Goal: Communication & Community: Participate in discussion

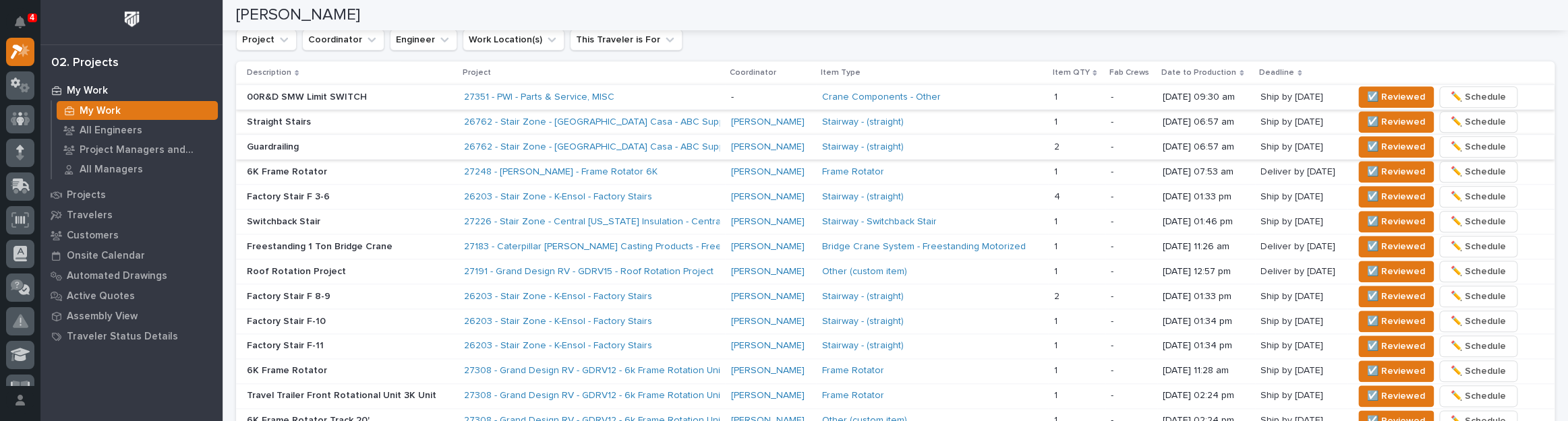
scroll to position [858, 0]
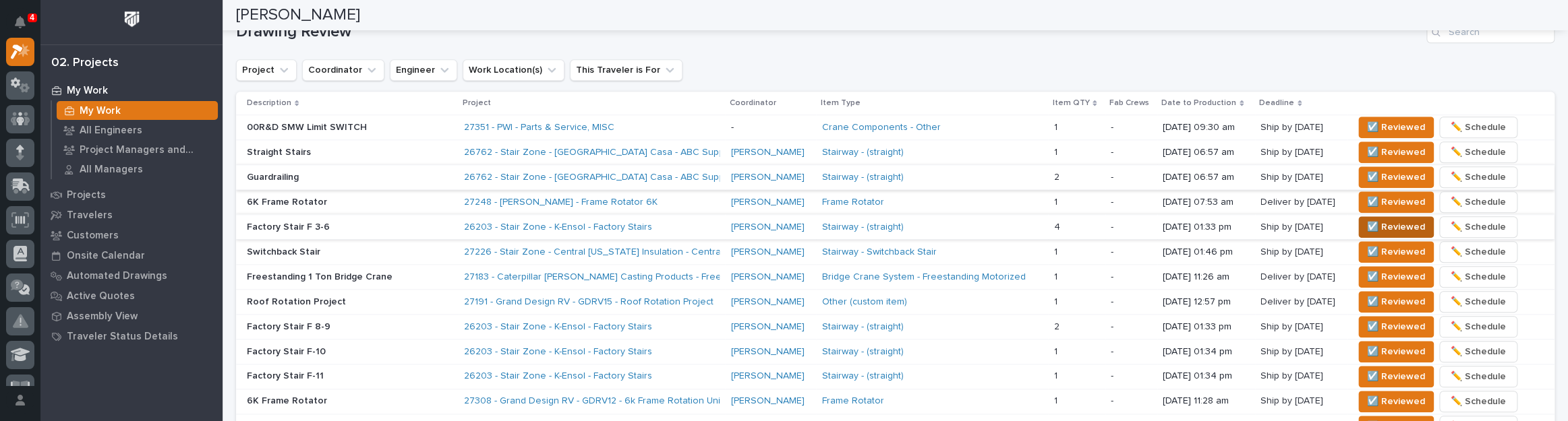
click at [1390, 220] on span "☑️ Reviewed" at bounding box center [1396, 227] width 58 height 16
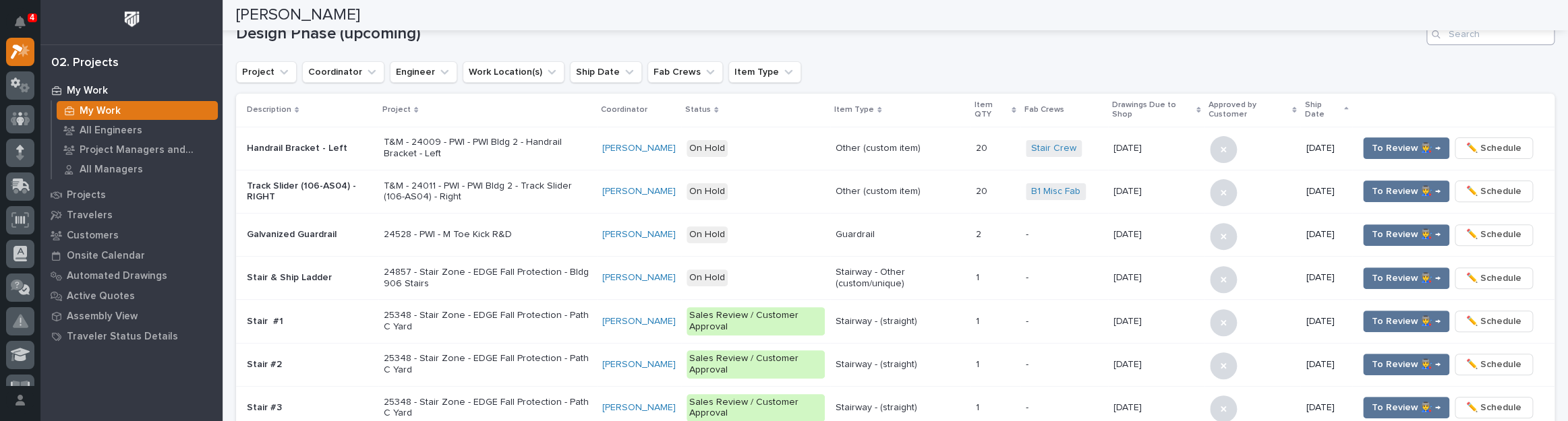
scroll to position [183, 0]
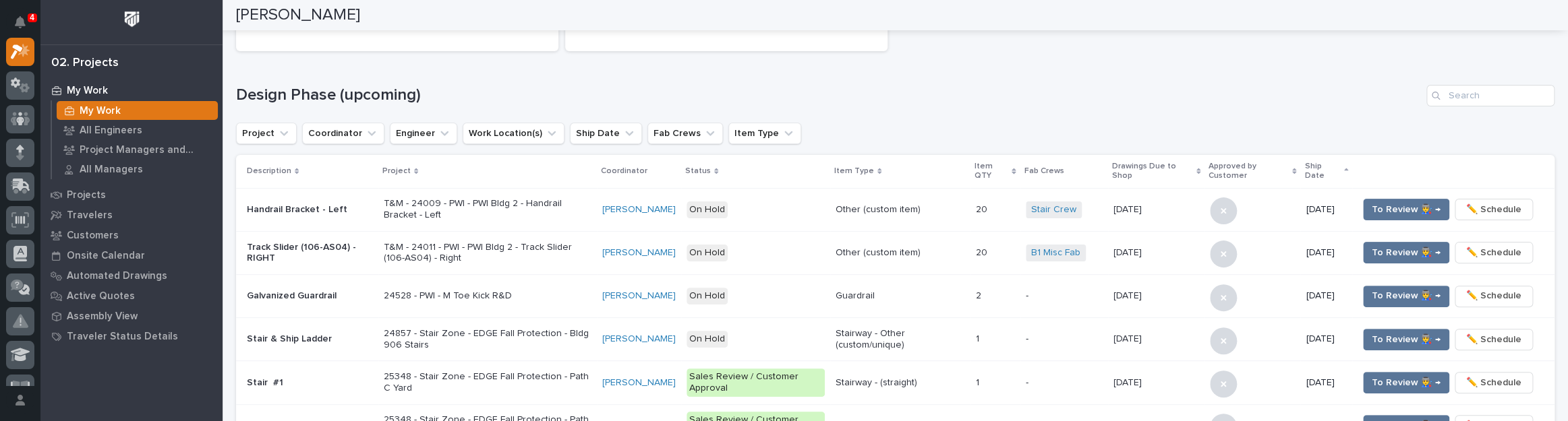
click at [1486, 39] on div "183 Upcoming Travelers 30 ⏰ Overdue Upcoming ⏰" at bounding box center [895, 9] width 1332 height 97
click at [1509, 92] on input "Search" at bounding box center [1491, 96] width 128 height 22
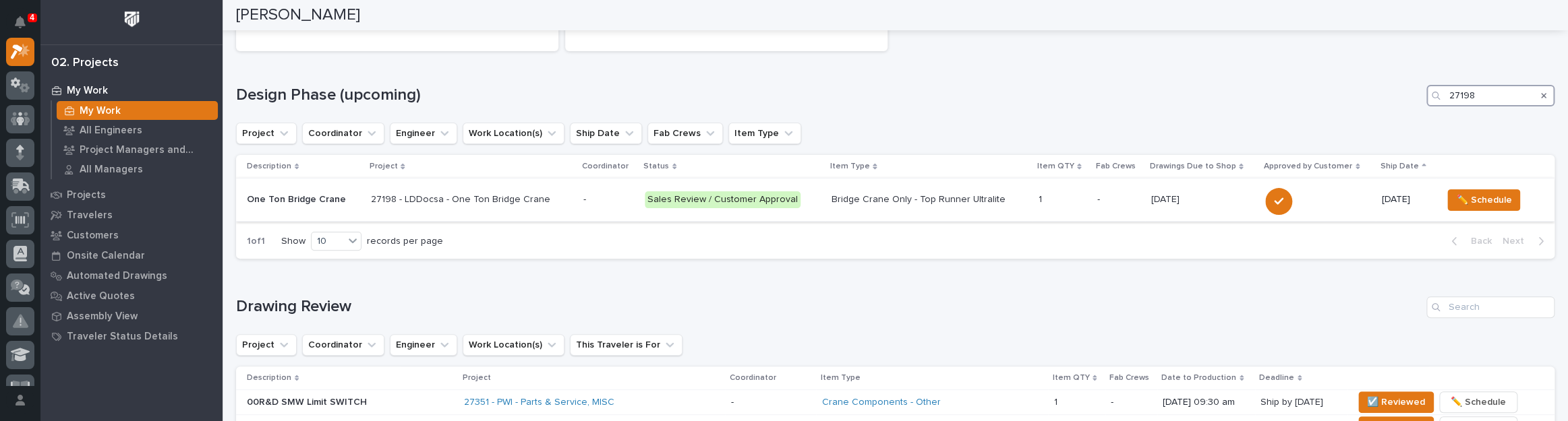
type input "27198"
click at [800, 192] on p "Sales Review / Customer Approval" at bounding box center [733, 199] width 176 height 17
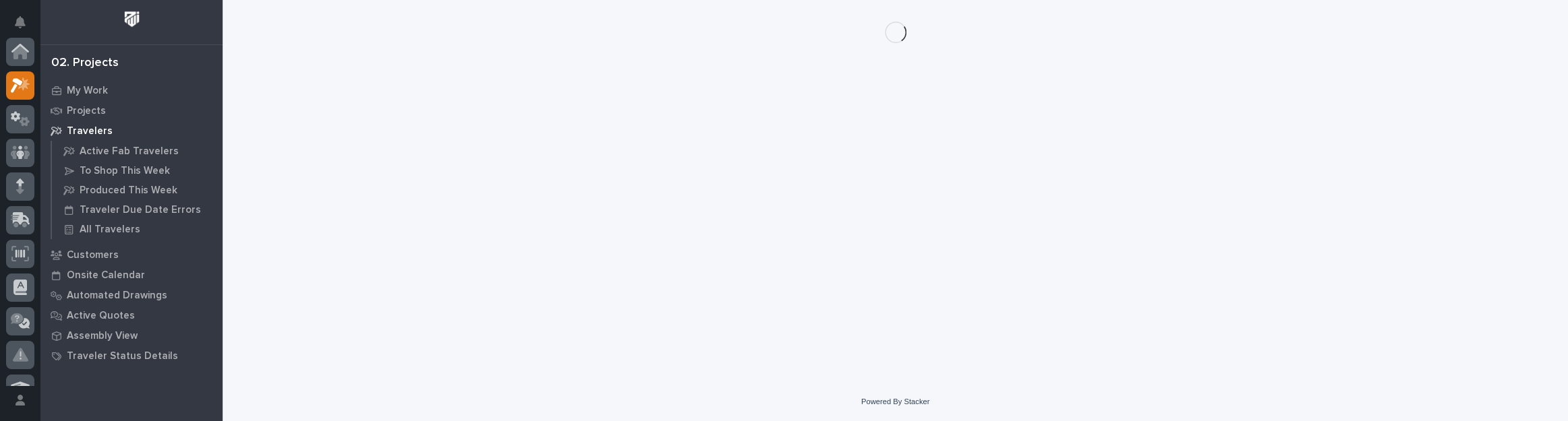
click at [800, 192] on div "Loading... Saving… Loading... Saving…" at bounding box center [895, 175] width 1332 height 349
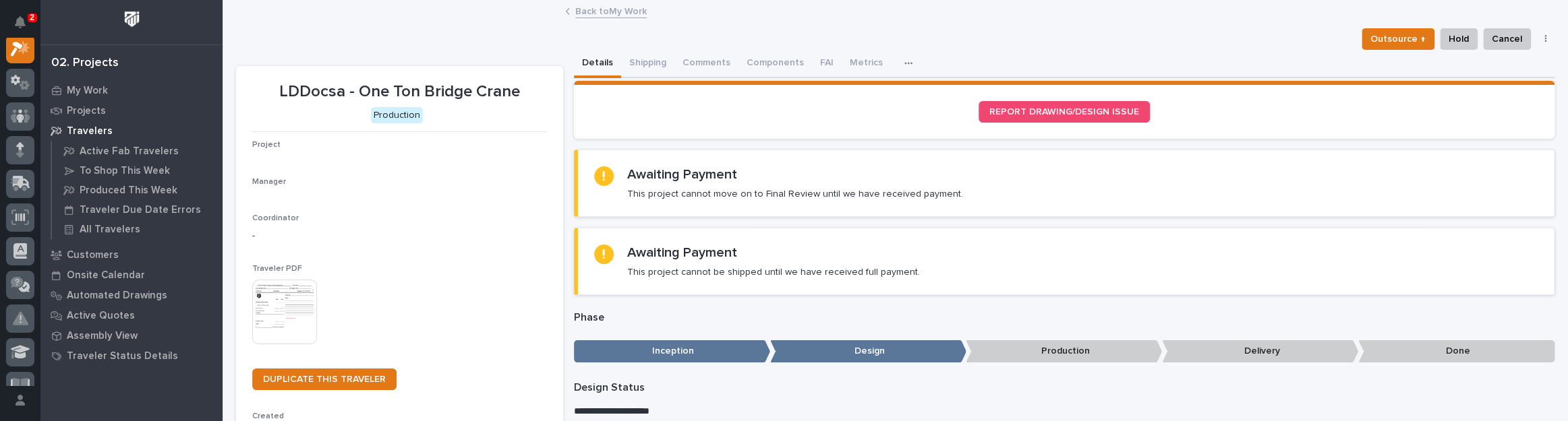
scroll to position [33, 0]
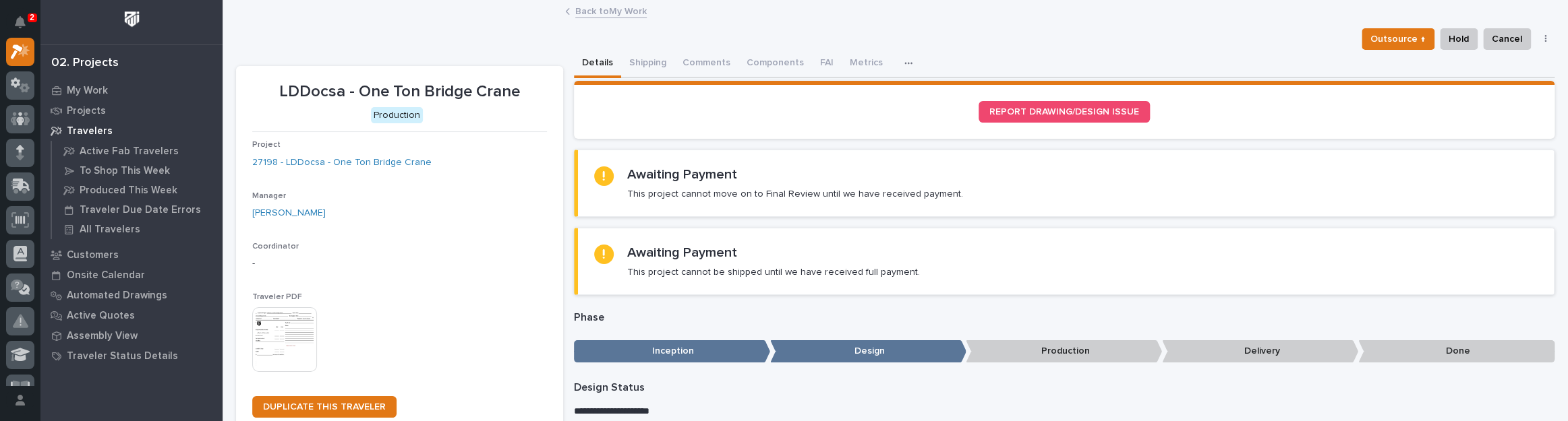
click at [716, 28] on div "Outsource ↑ Hold Cancel Change Traveler Type Regenerate PDF Generate VIP" at bounding box center [895, 39] width 1319 height 22
click at [708, 54] on button "Comments" at bounding box center [706, 64] width 64 height 28
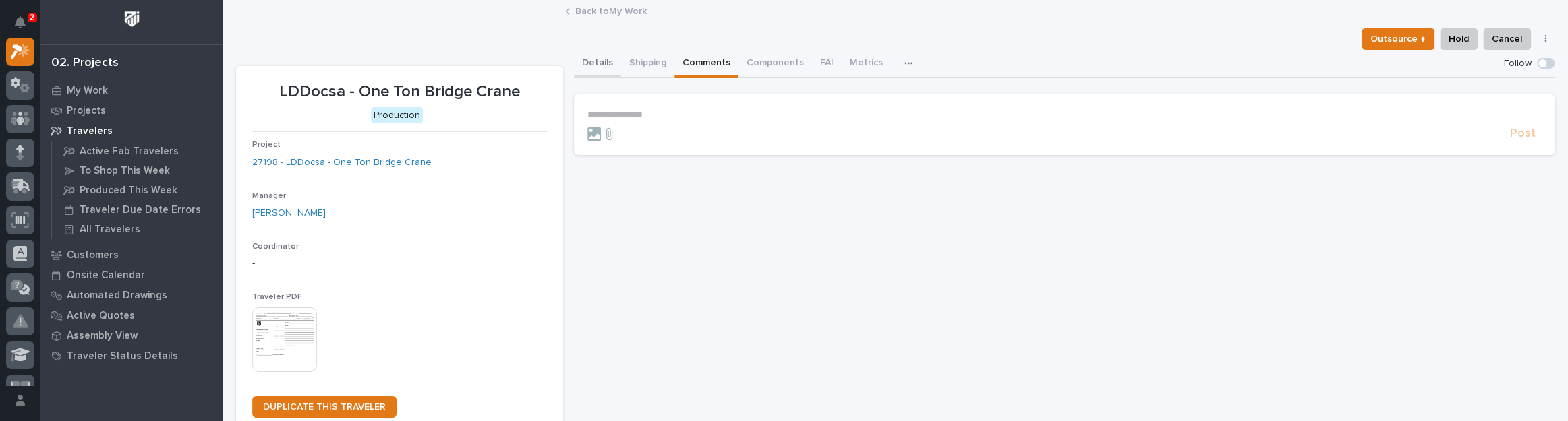
click at [598, 60] on button "Details" at bounding box center [598, 64] width 47 height 28
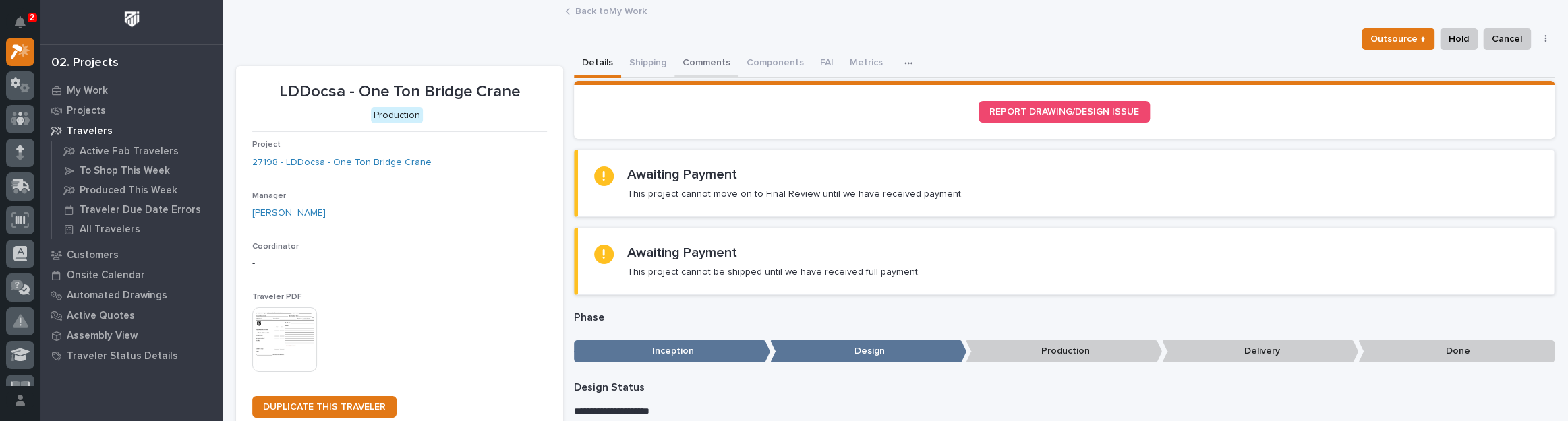
click at [695, 54] on button "Comments" at bounding box center [706, 64] width 64 height 28
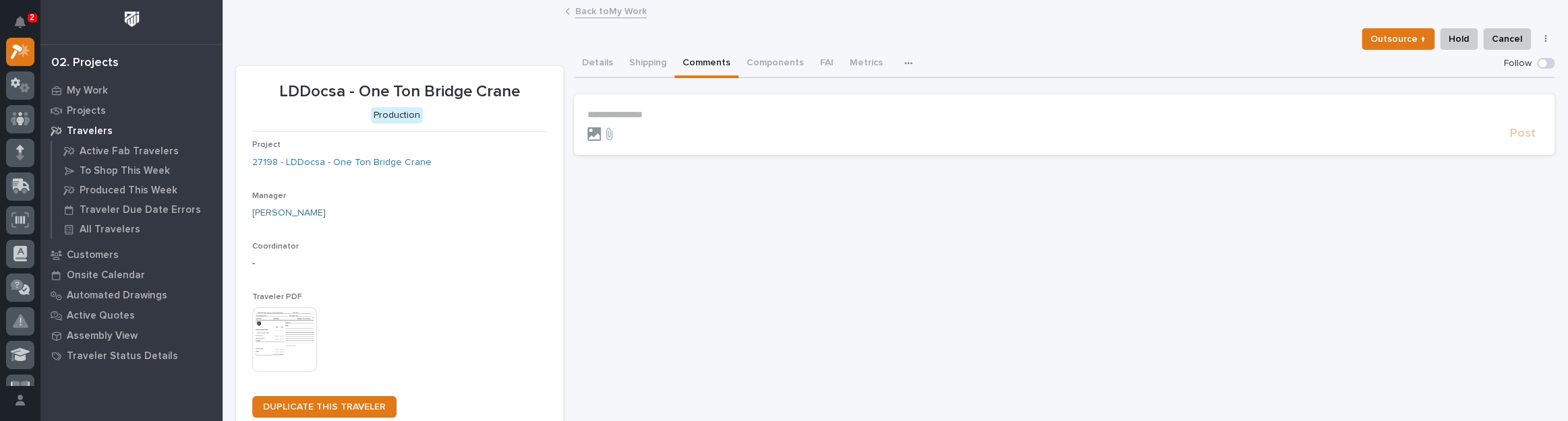
click at [595, 131] on icon at bounding box center [594, 133] width 13 height 13
click at [588, 127] on input "file" at bounding box center [588, 127] width 0 height 0
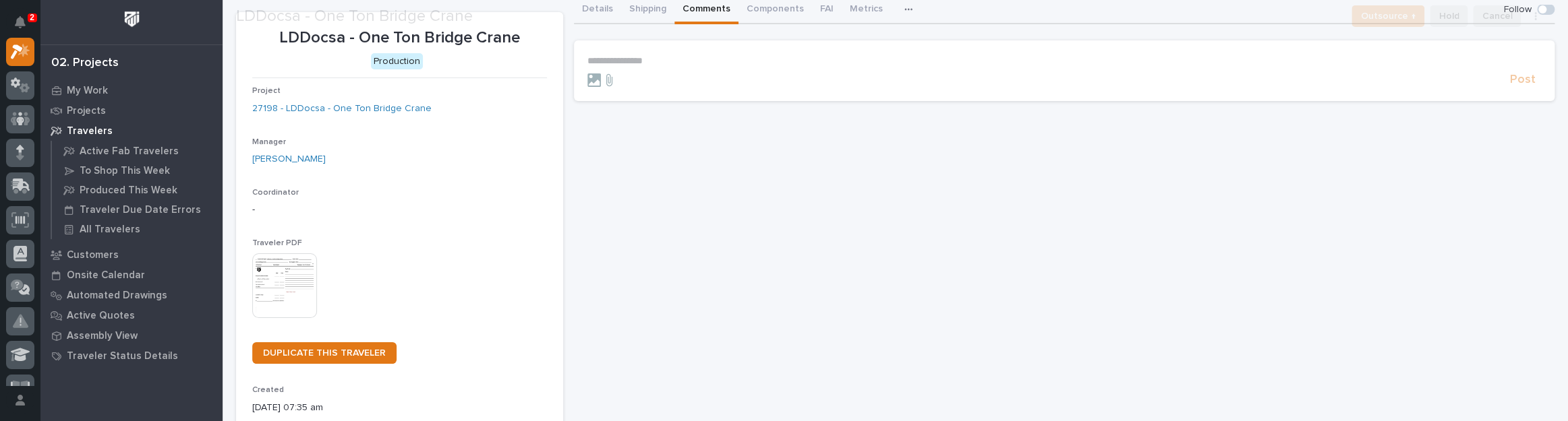
scroll to position [180, 0]
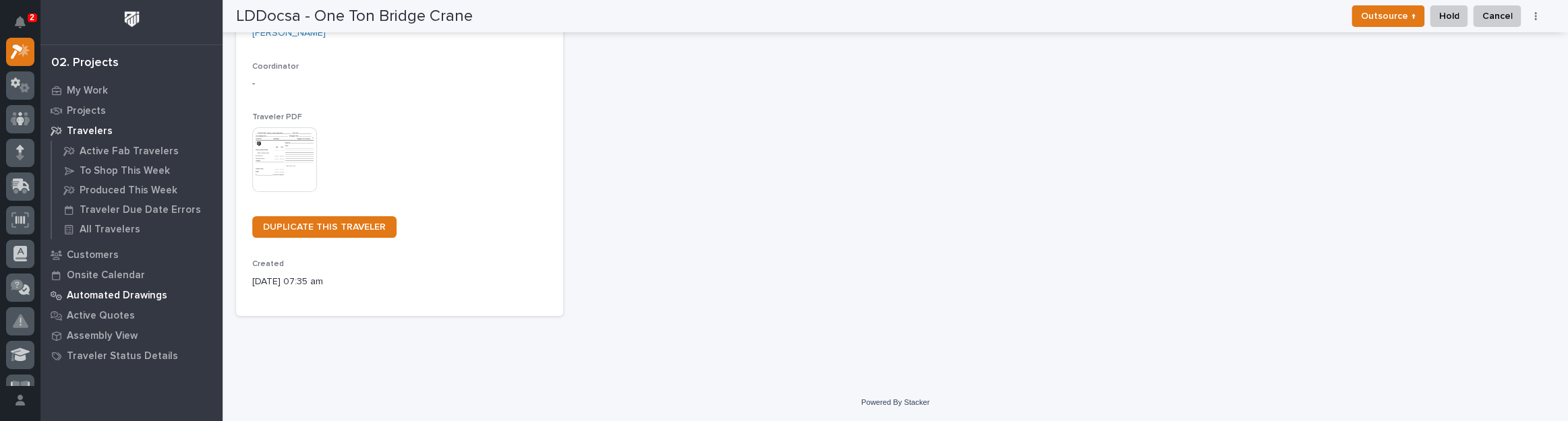
click at [121, 290] on p "Automated Drawings" at bounding box center [117, 296] width 101 height 12
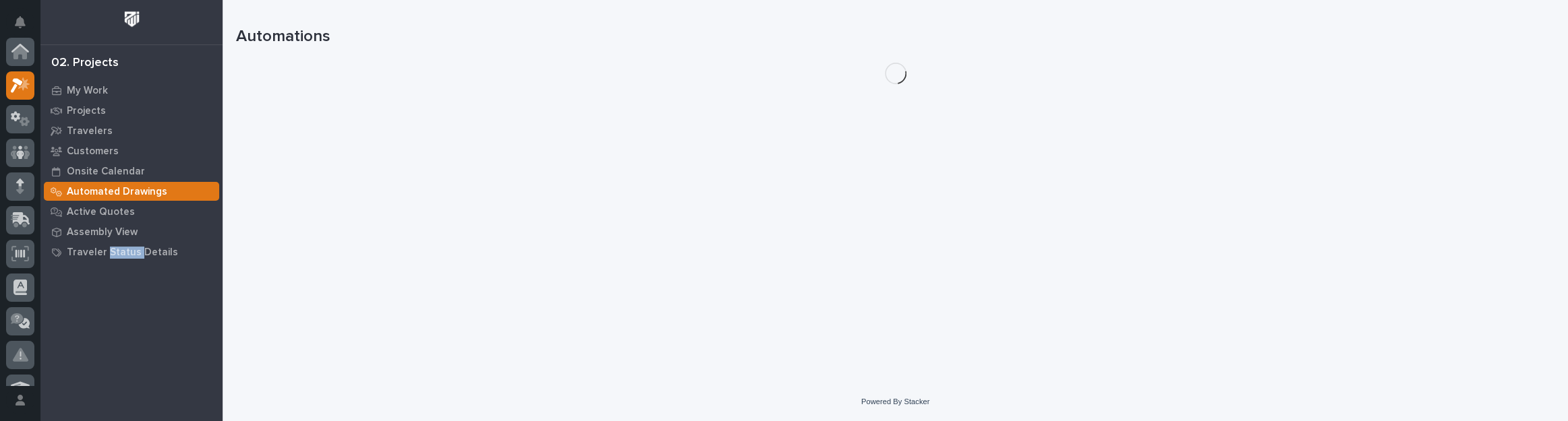
scroll to position [33, 0]
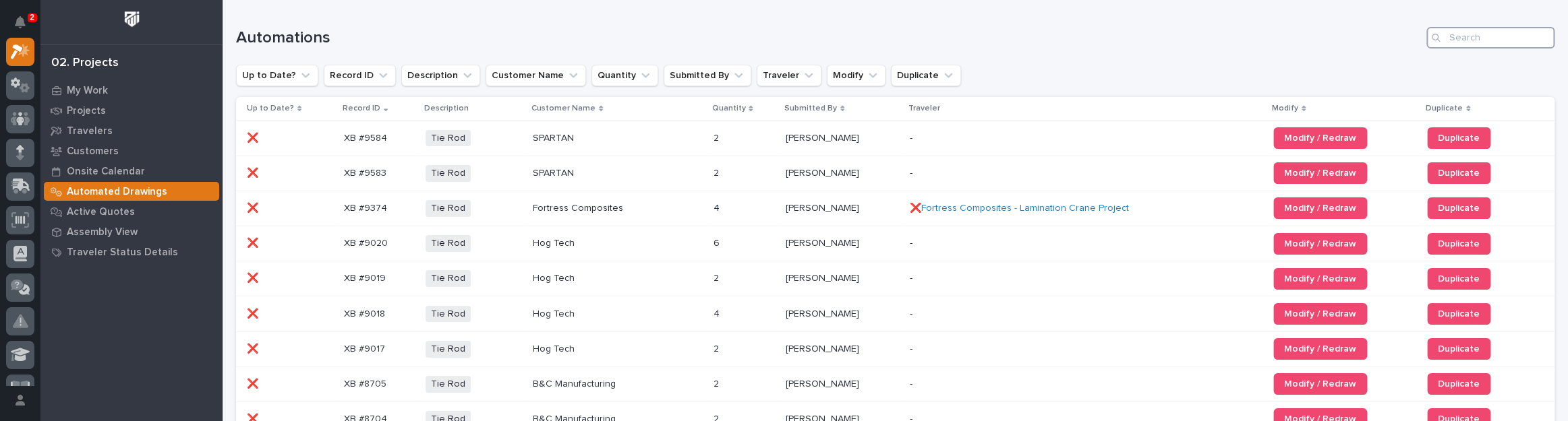
click at [1474, 41] on input "Search" at bounding box center [1491, 38] width 128 height 22
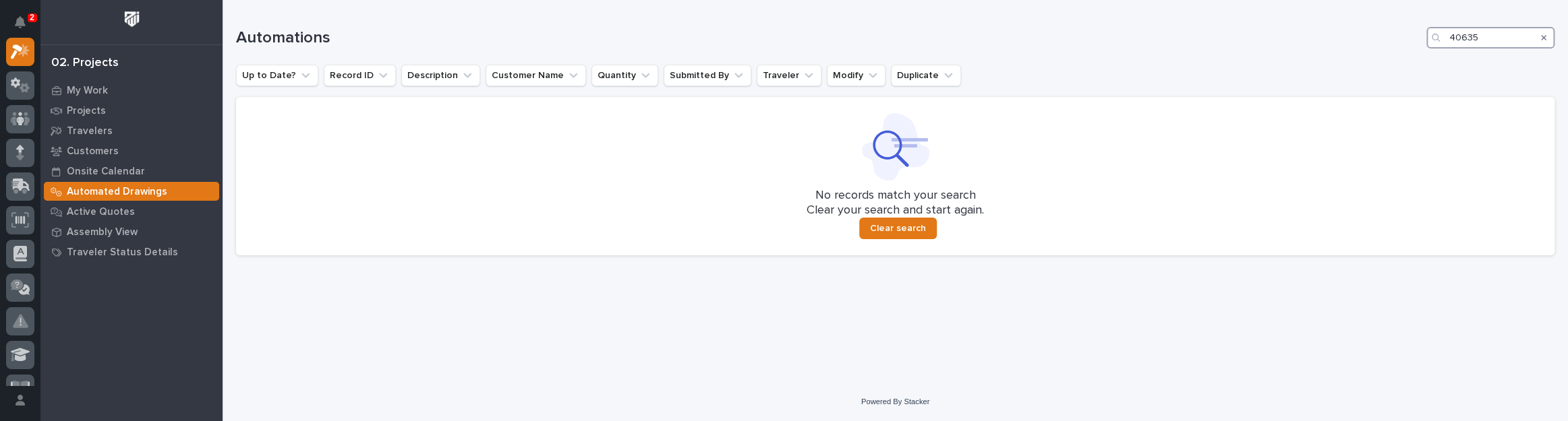
type input "406"
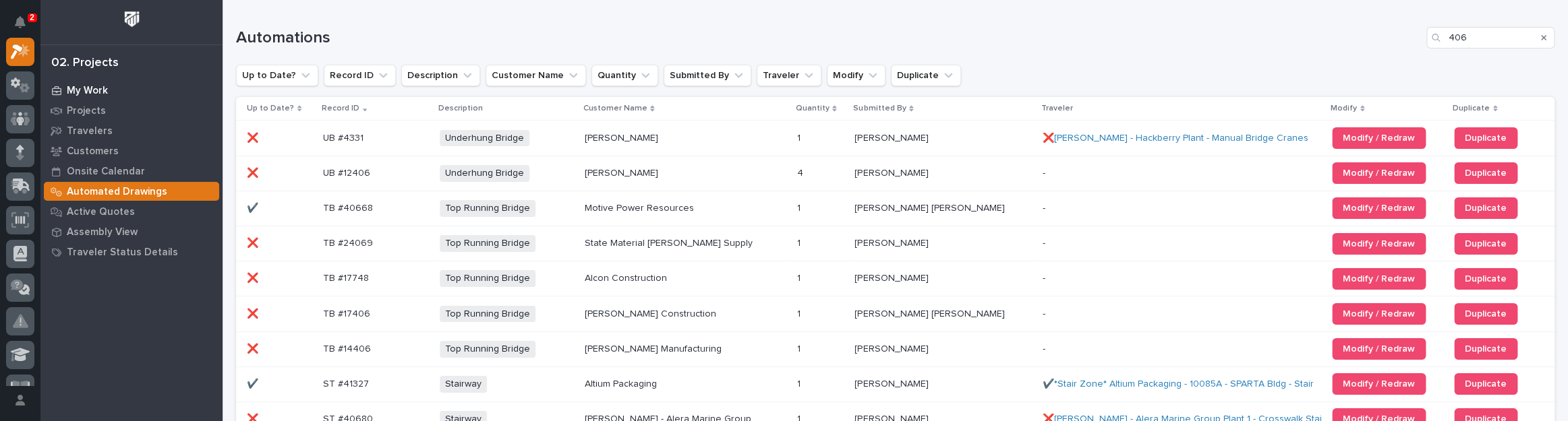
click at [92, 95] on p "My Work" at bounding box center [87, 91] width 41 height 12
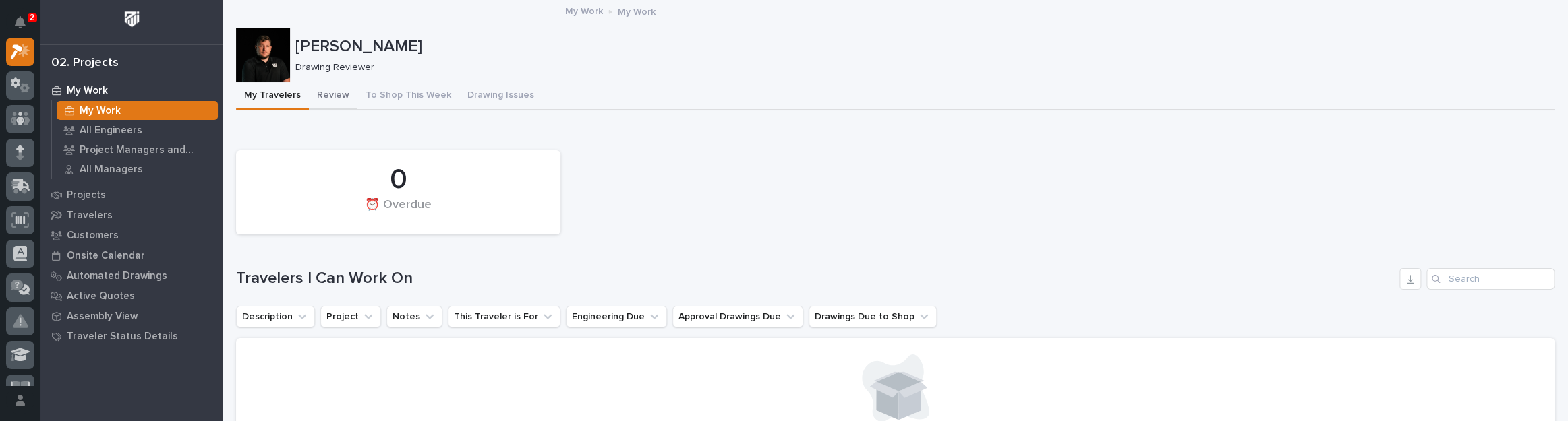
click at [346, 100] on button "Review" at bounding box center [333, 96] width 48 height 28
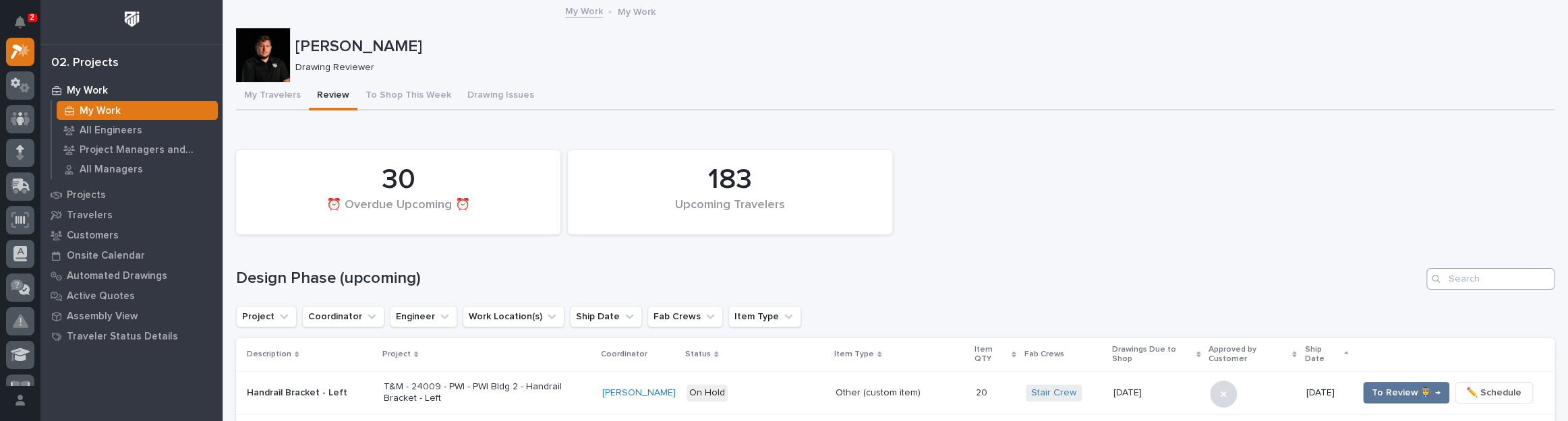
scroll to position [61, 0]
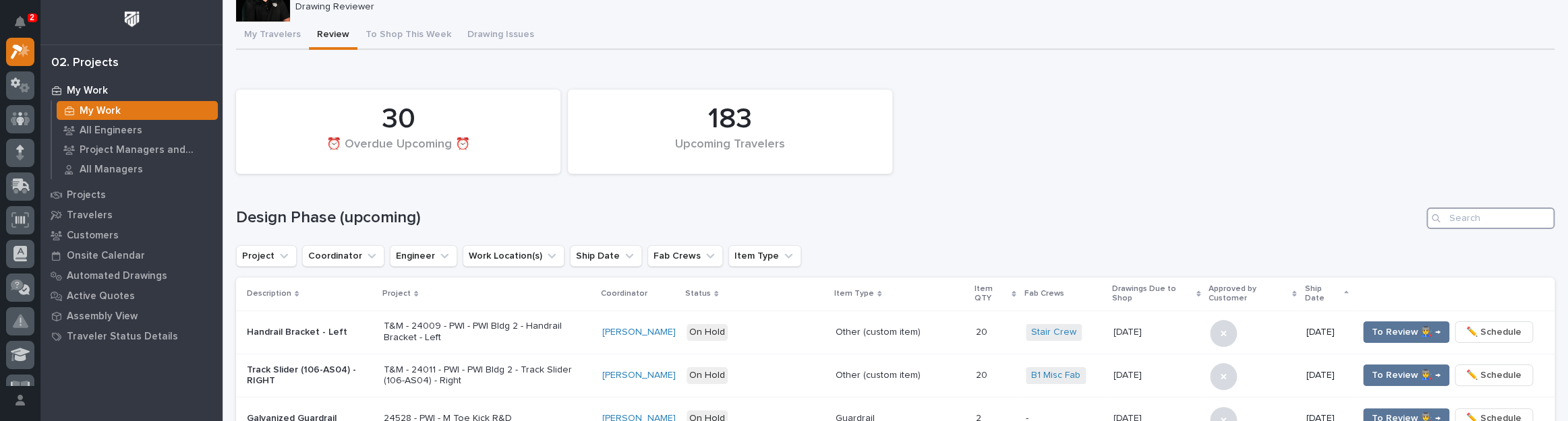
click at [1484, 215] on input "Search" at bounding box center [1491, 218] width 128 height 22
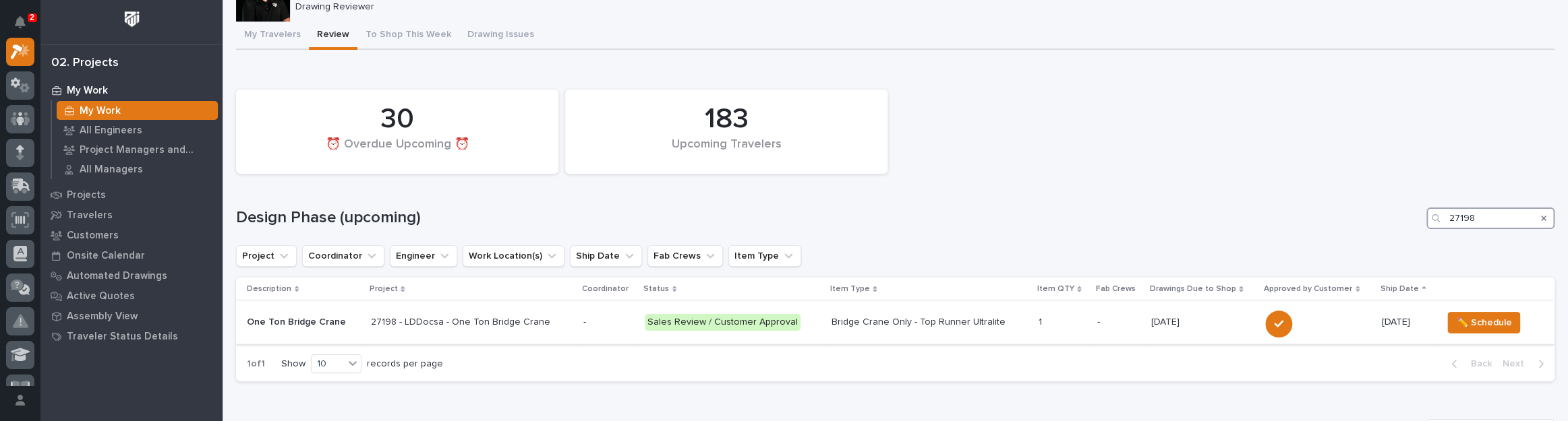
type input "27198"
click at [566, 311] on div "27198 - LDDocsa - One Ton Bridge Crane" at bounding box center [471, 322] width 203 height 22
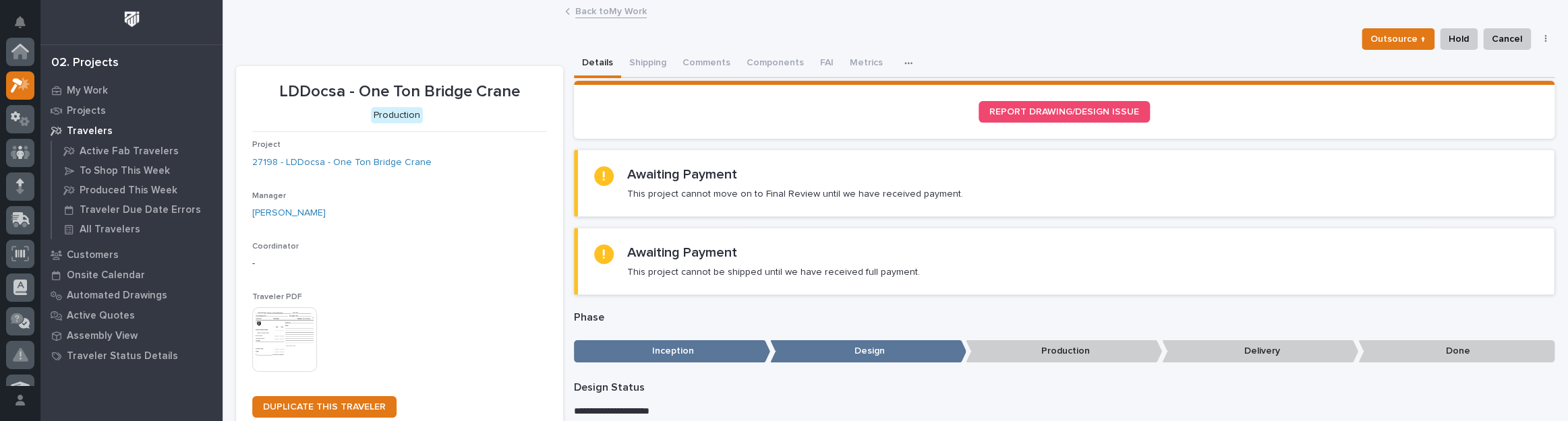
scroll to position [33, 0]
click at [698, 59] on button "Comments" at bounding box center [706, 64] width 64 height 28
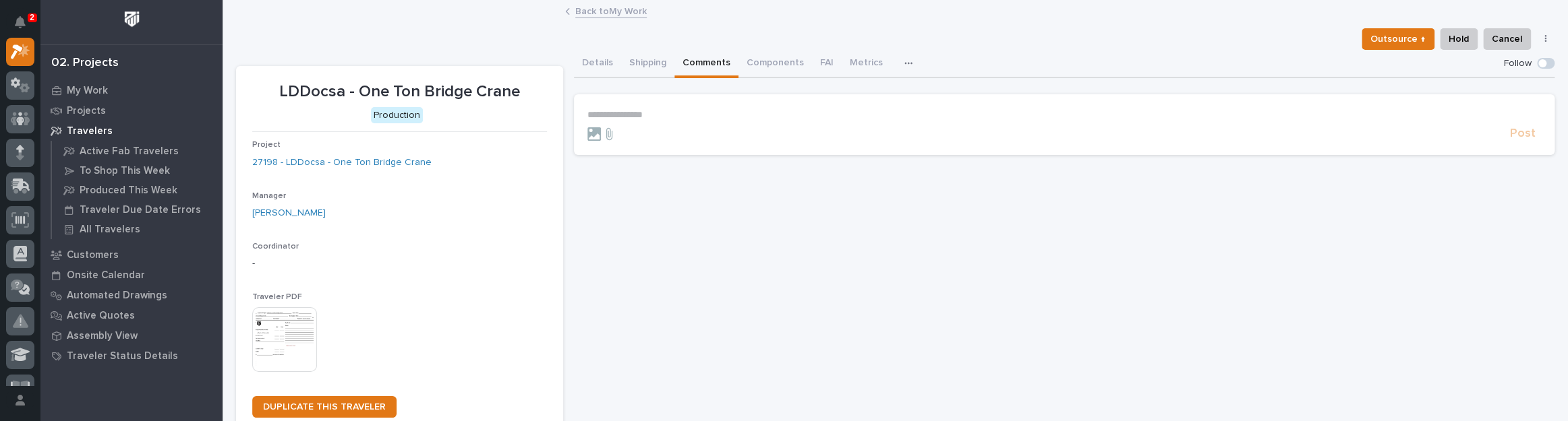
click at [648, 110] on p "**********" at bounding box center [1064, 115] width 954 height 11
click at [591, 132] on icon at bounding box center [594, 137] width 13 height 13
click at [588, 131] on input "file" at bounding box center [588, 131] width 0 height 0
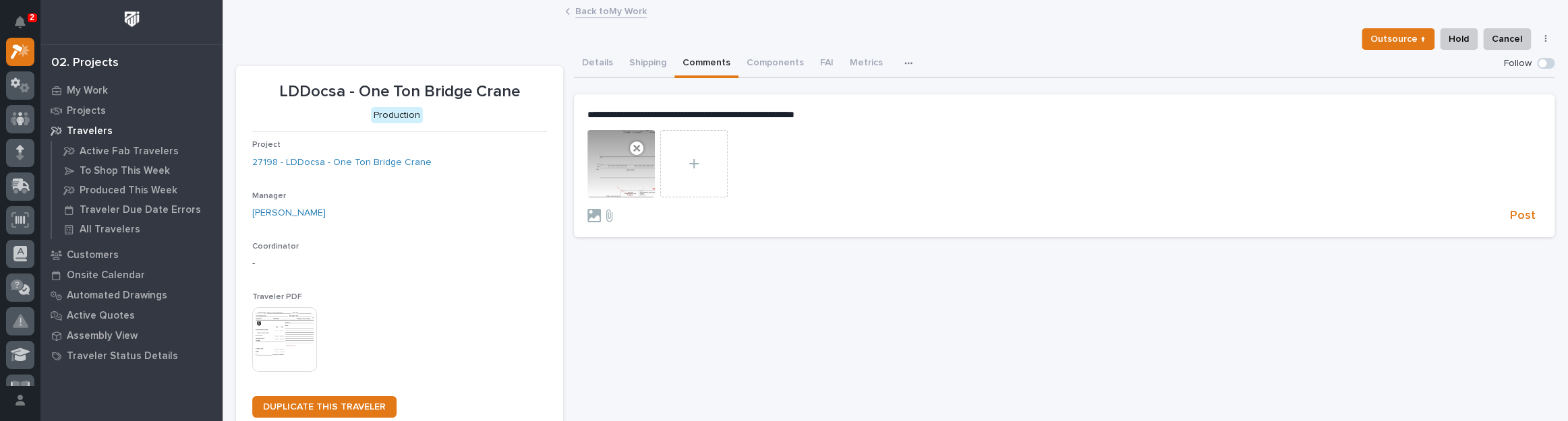
click at [920, 116] on p "**********" at bounding box center [1064, 115] width 954 height 11
click at [897, 145] on span "[PERSON_NAME]" at bounding box center [870, 147] width 75 height 10
click at [1523, 217] on span "Post" at bounding box center [1522, 218] width 25 height 16
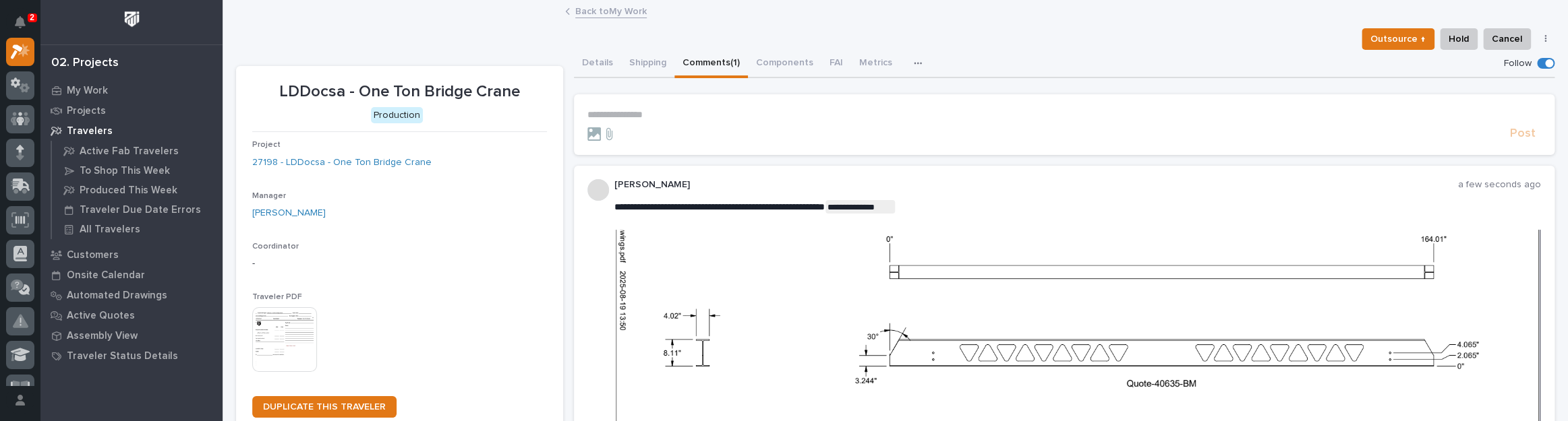
click at [619, 10] on link "Back to My Work" at bounding box center [611, 11] width 71 height 16
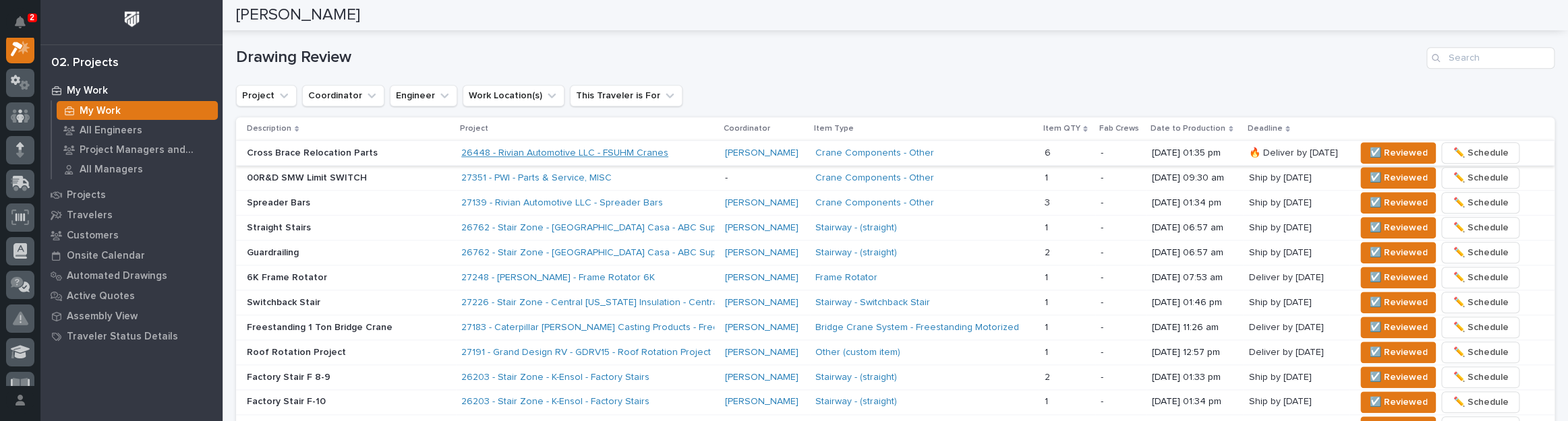
scroll to position [810, 0]
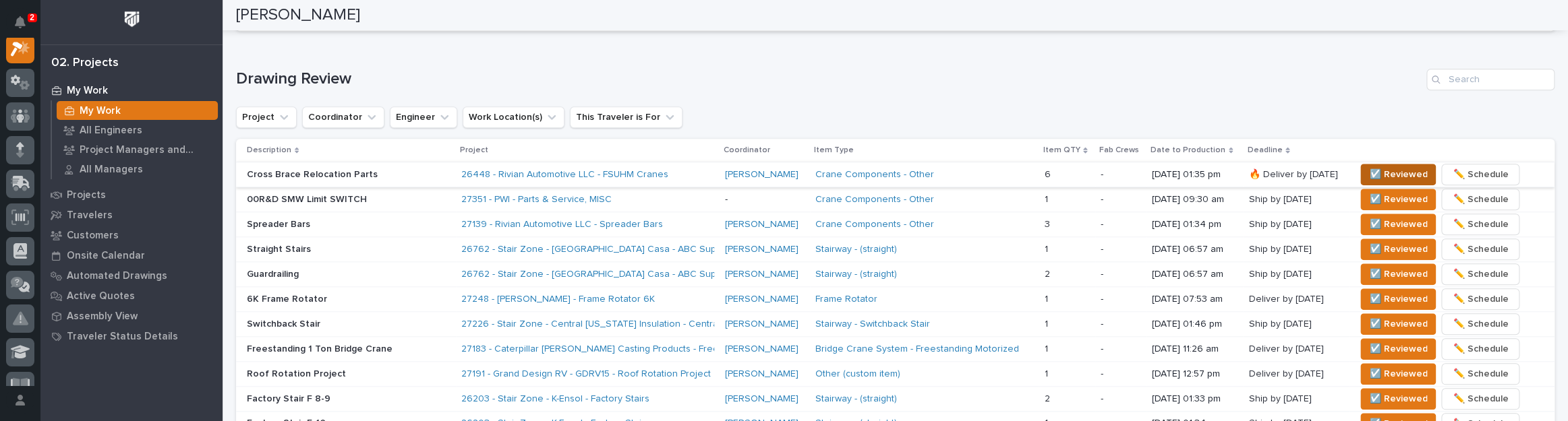
click at [1373, 171] on span "☑️ Reviewed" at bounding box center [1398, 175] width 58 height 16
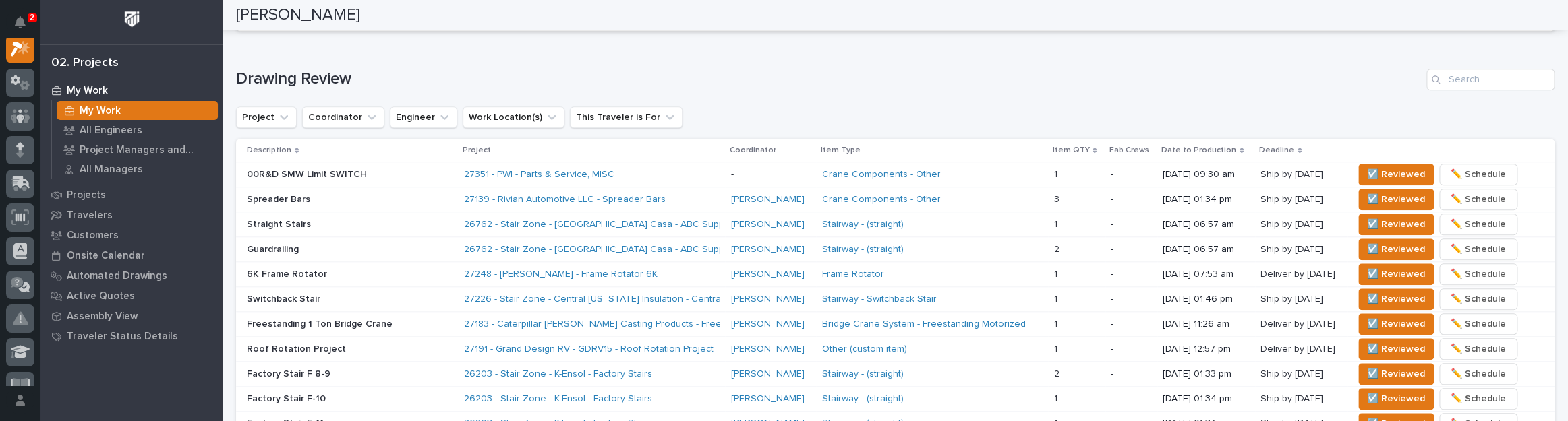
scroll to position [798, 0]
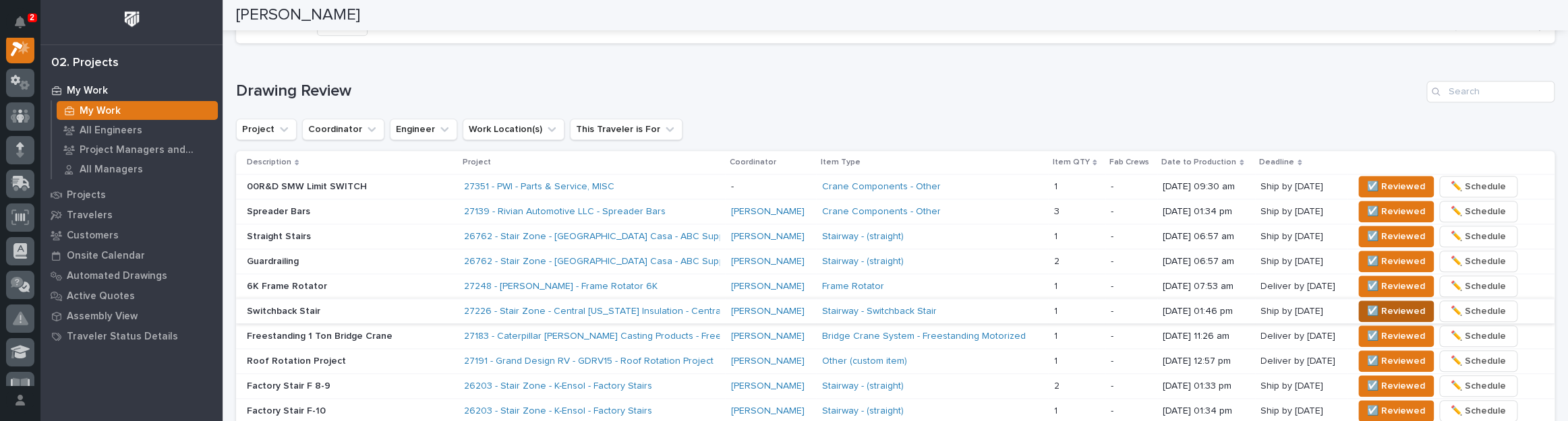
click at [1397, 317] on button "☑️ Reviewed" at bounding box center [1396, 311] width 75 height 22
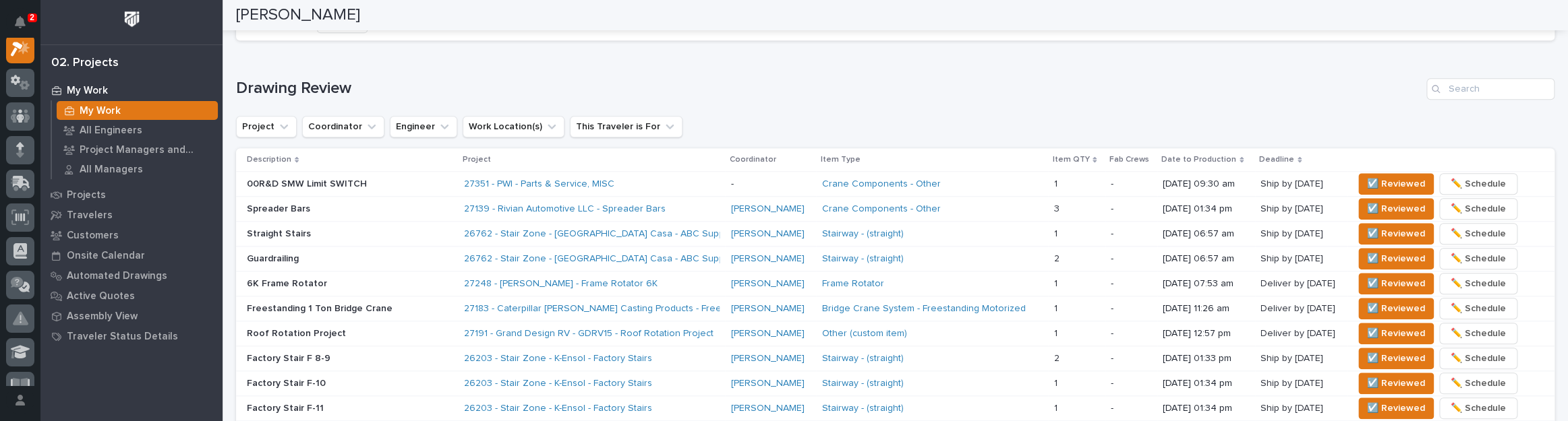
scroll to position [786, 0]
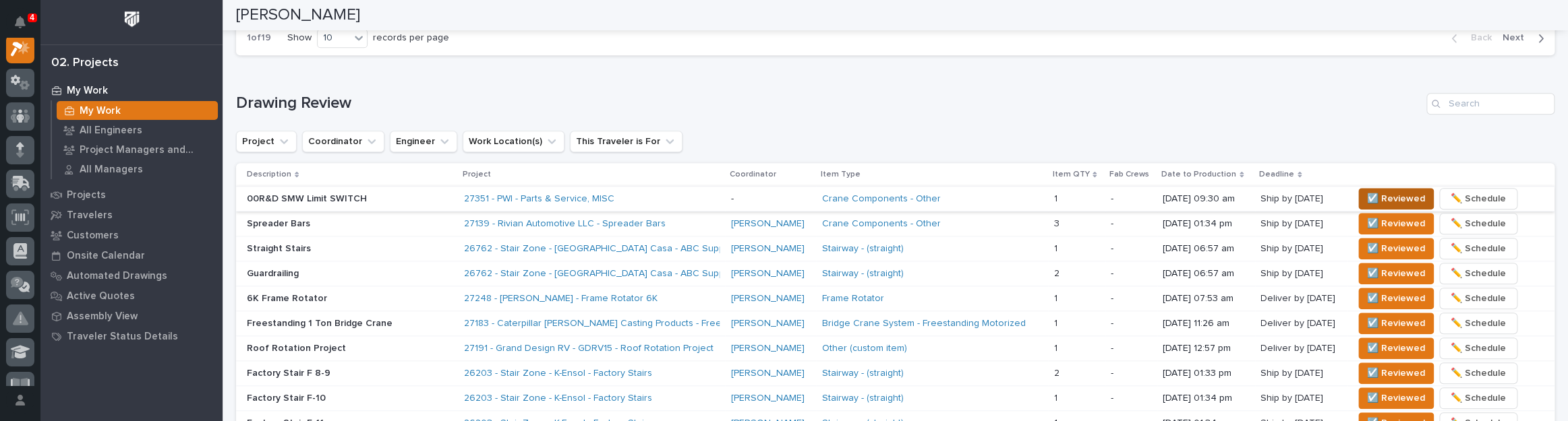
click at [1392, 191] on span "☑️ Reviewed" at bounding box center [1396, 199] width 58 height 16
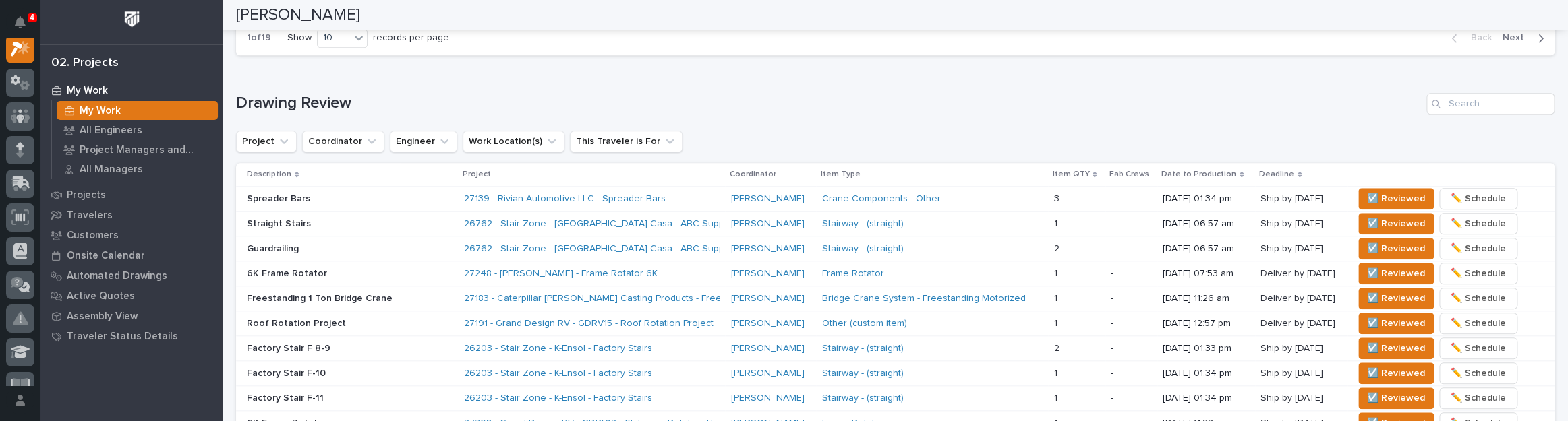
scroll to position [774, 0]
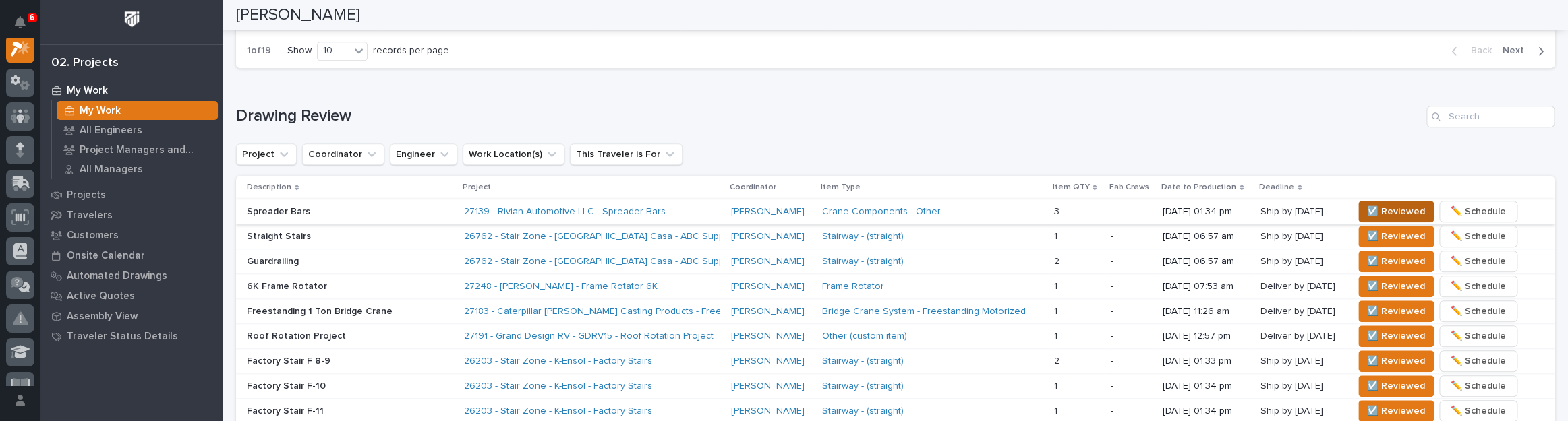
click at [1367, 211] on span "☑️ Reviewed" at bounding box center [1396, 211] width 58 height 16
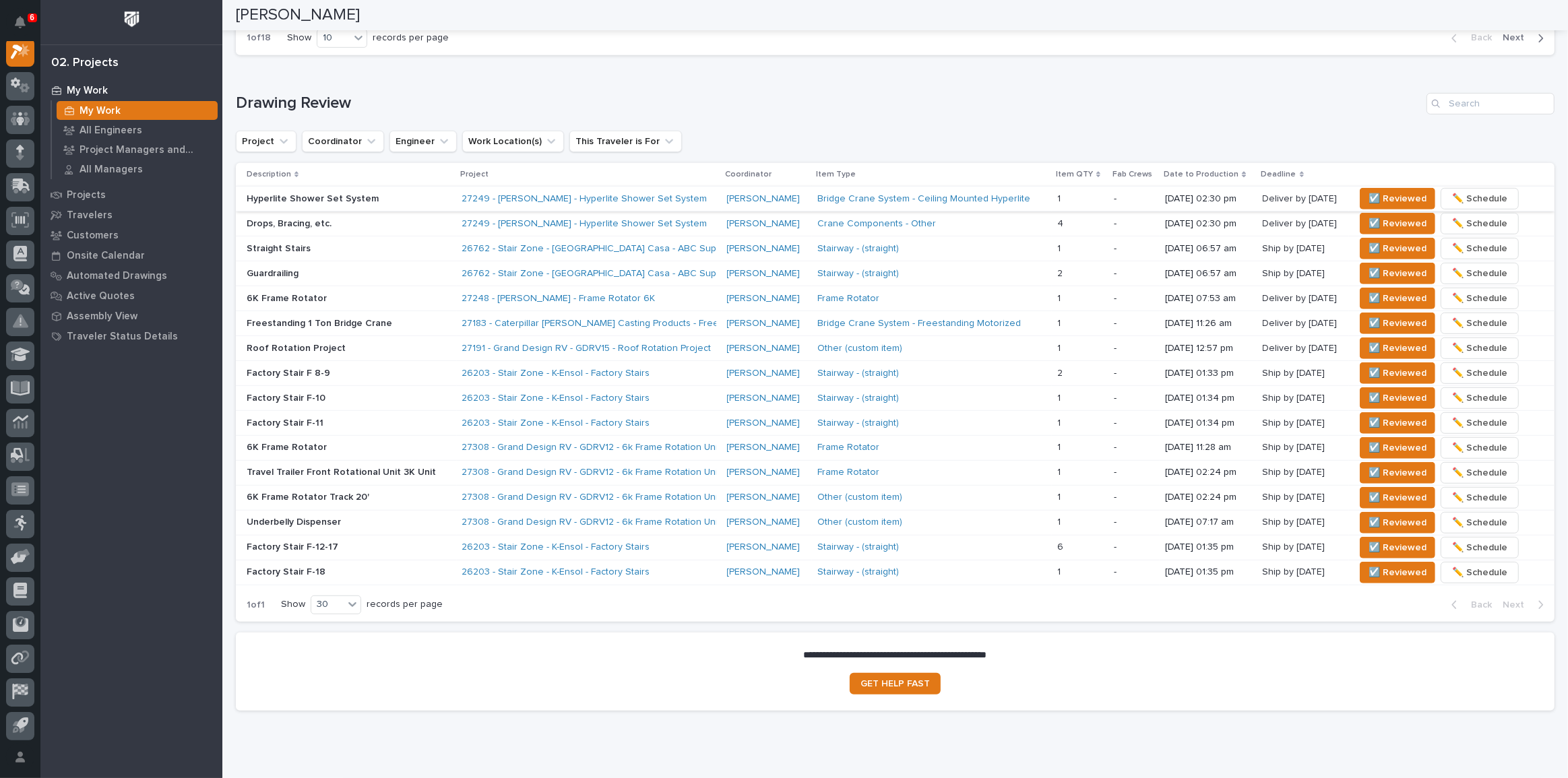
scroll to position [831, 0]
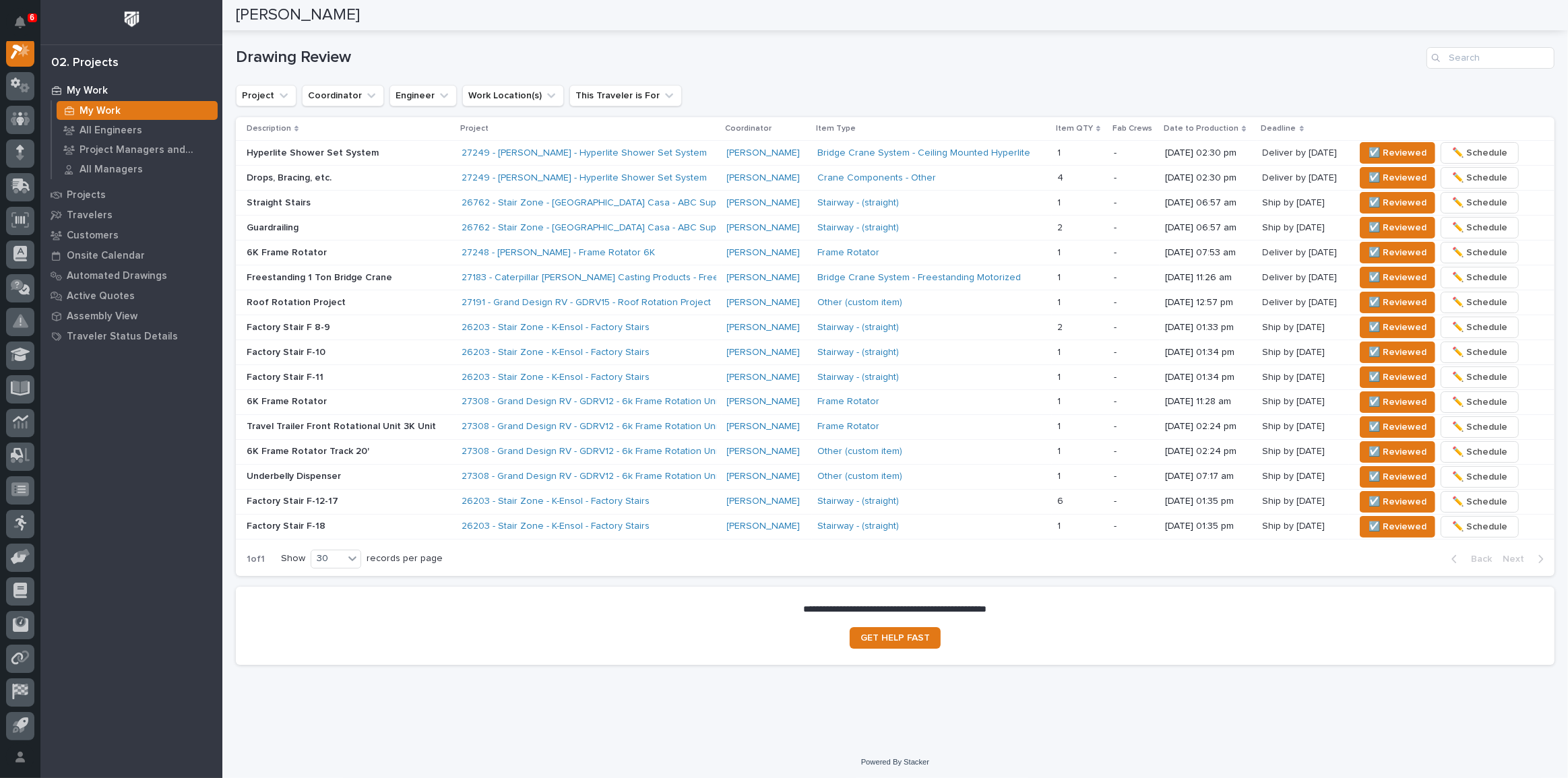
click at [571, 39] on div "Loading... Saving… Drawing Review Project Coordinator Engineer Work Location(s)…" at bounding box center [895, 303] width 1318 height 566
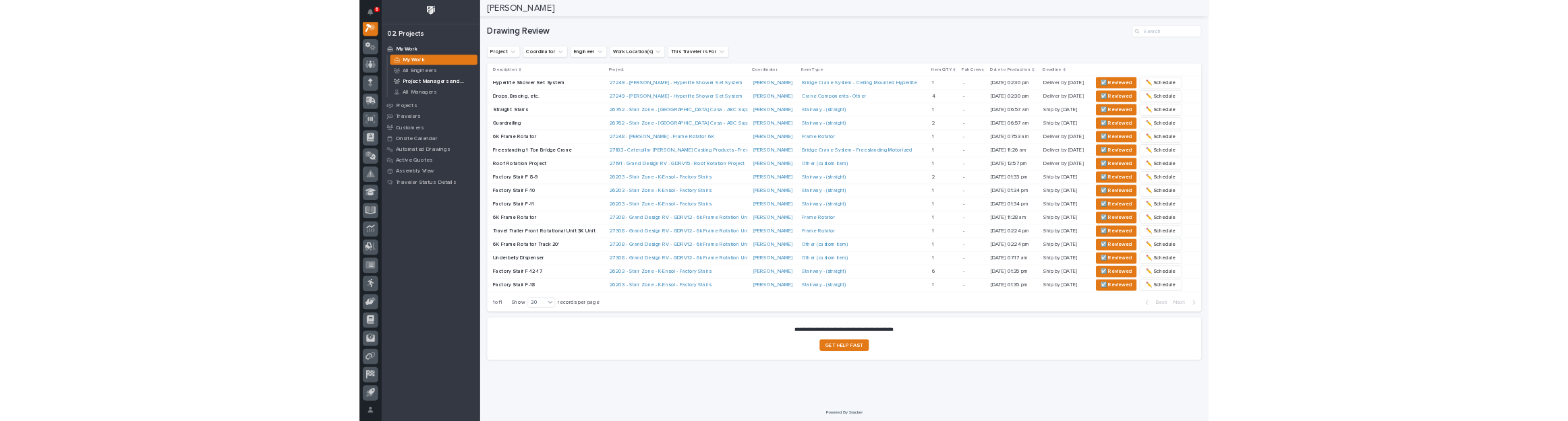
scroll to position [771, 0]
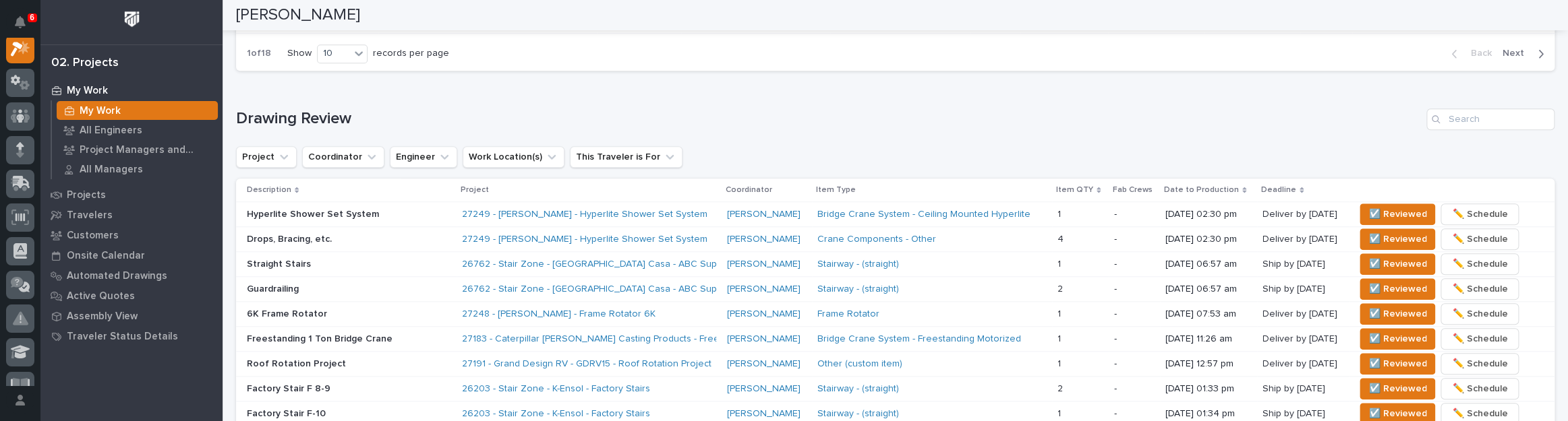
click at [367, 259] on p "Straight Stairs" at bounding box center [348, 264] width 204 height 11
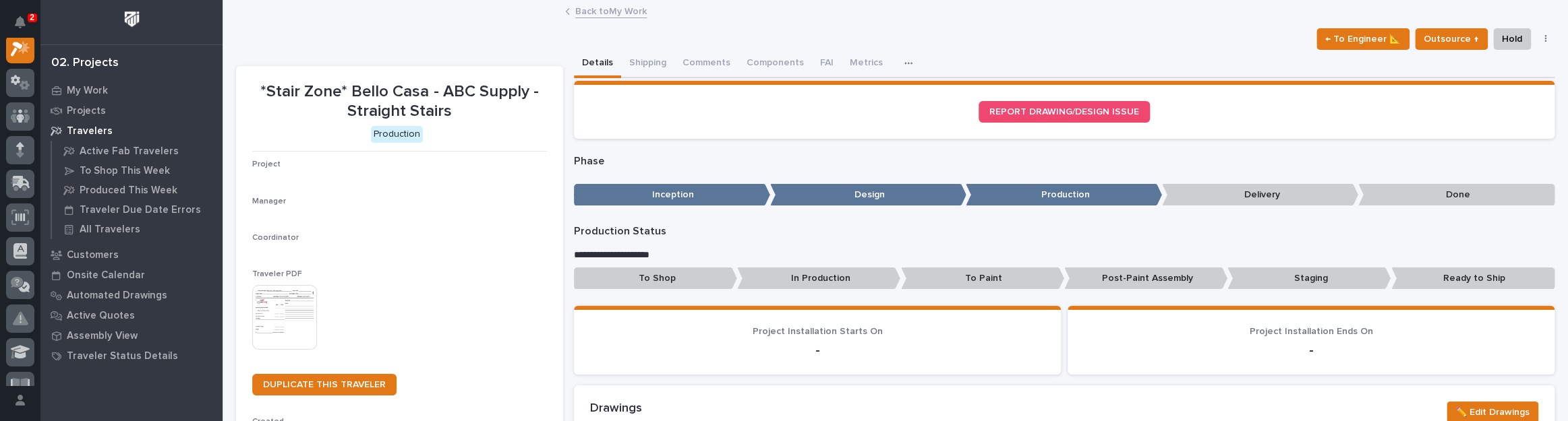
scroll to position [33, 0]
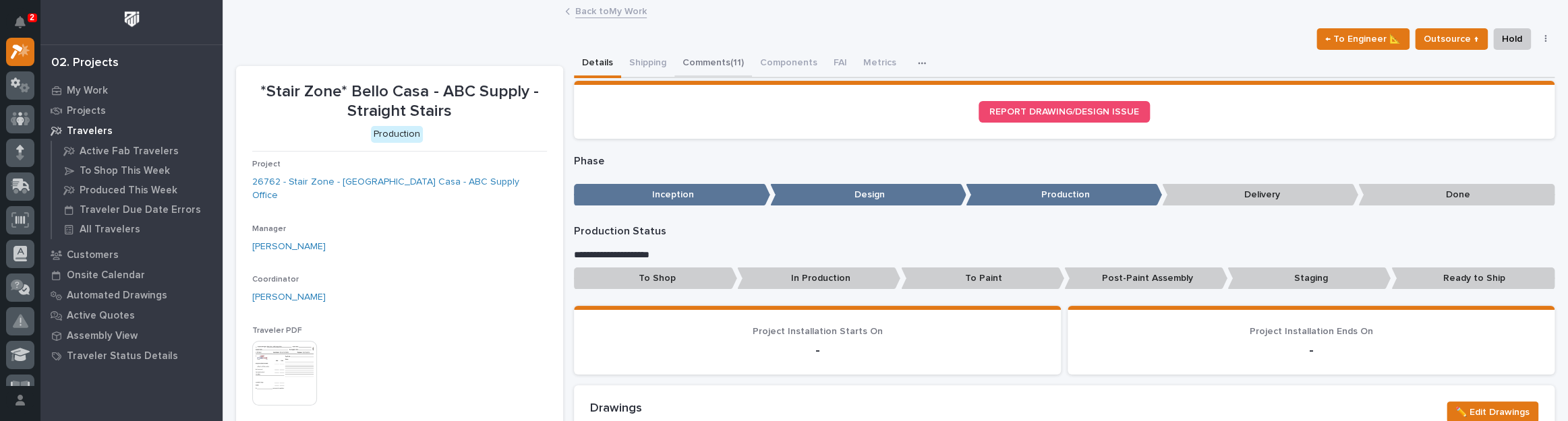
click at [718, 54] on button "Comments (11)" at bounding box center [713, 64] width 77 height 28
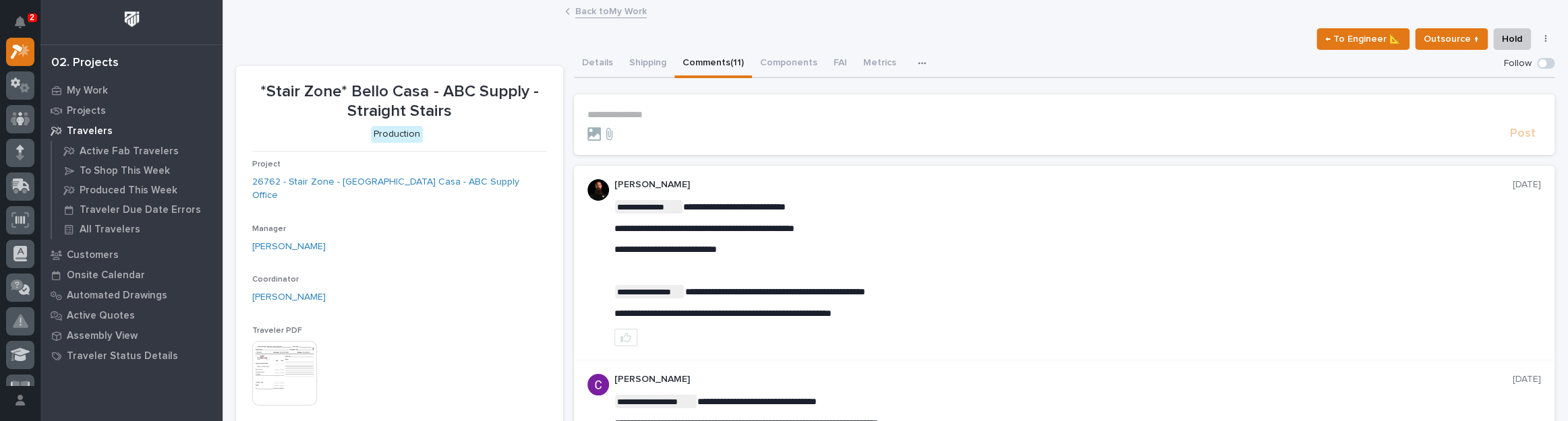
click at [609, 110] on p "**********" at bounding box center [1064, 115] width 954 height 11
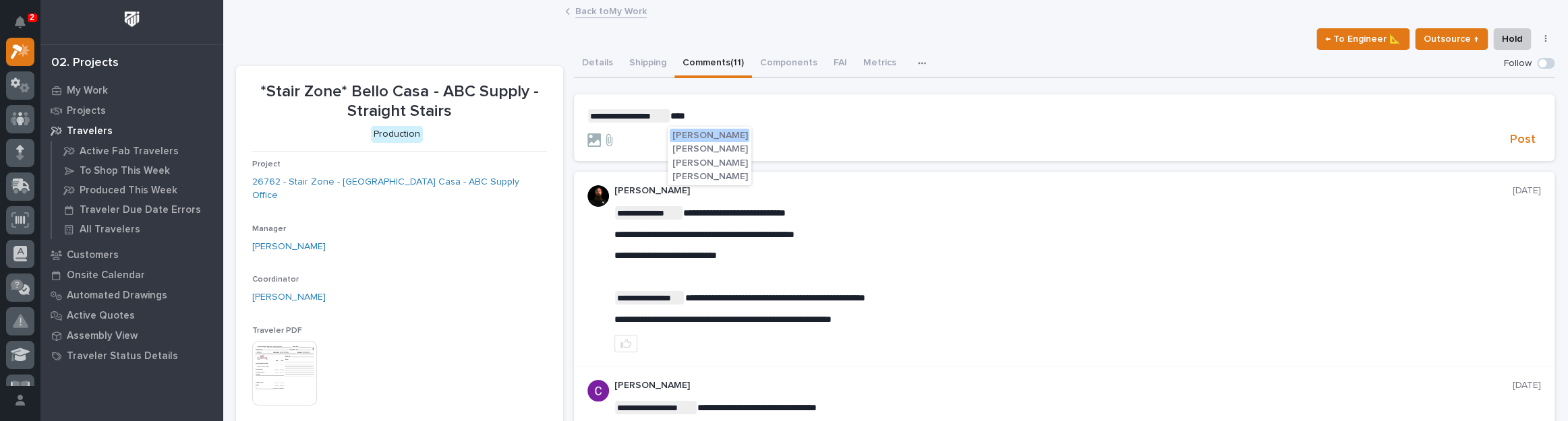
click at [708, 164] on span "[PERSON_NAME]" at bounding box center [710, 163] width 75 height 10
click at [746, 113] on p "**********" at bounding box center [1064, 116] width 954 height 13
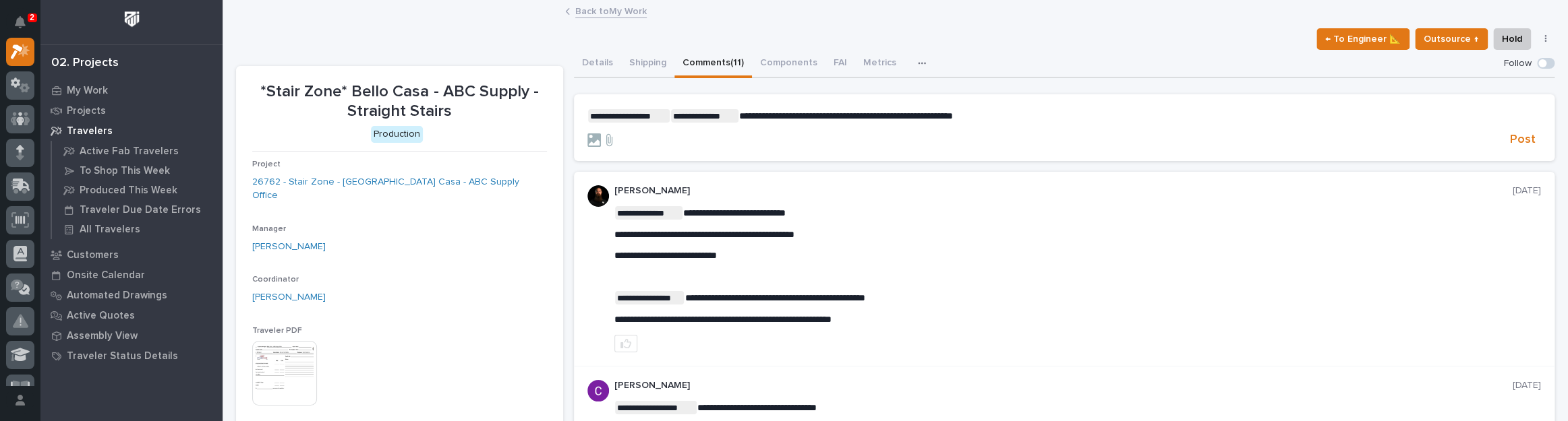
click at [996, 111] on p "**********" at bounding box center [1064, 116] width 954 height 13
click at [1013, 111] on span "**********" at bounding box center [876, 116] width 275 height 10
click at [1516, 139] on span "Post" at bounding box center [1522, 140] width 25 height 16
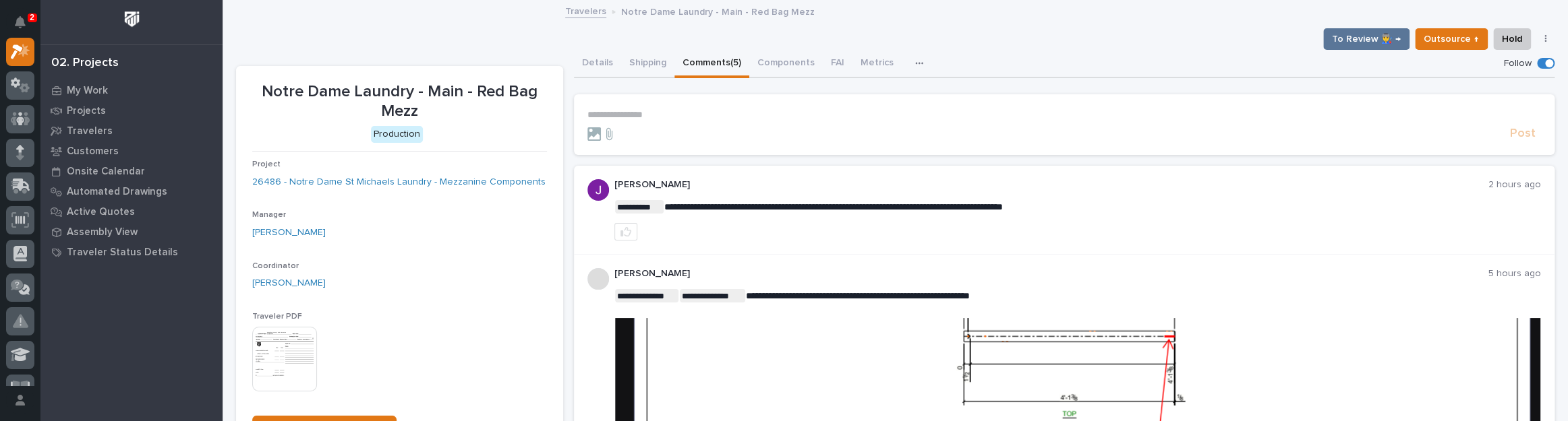
click at [642, 112] on p "**********" at bounding box center [1064, 115] width 954 height 11
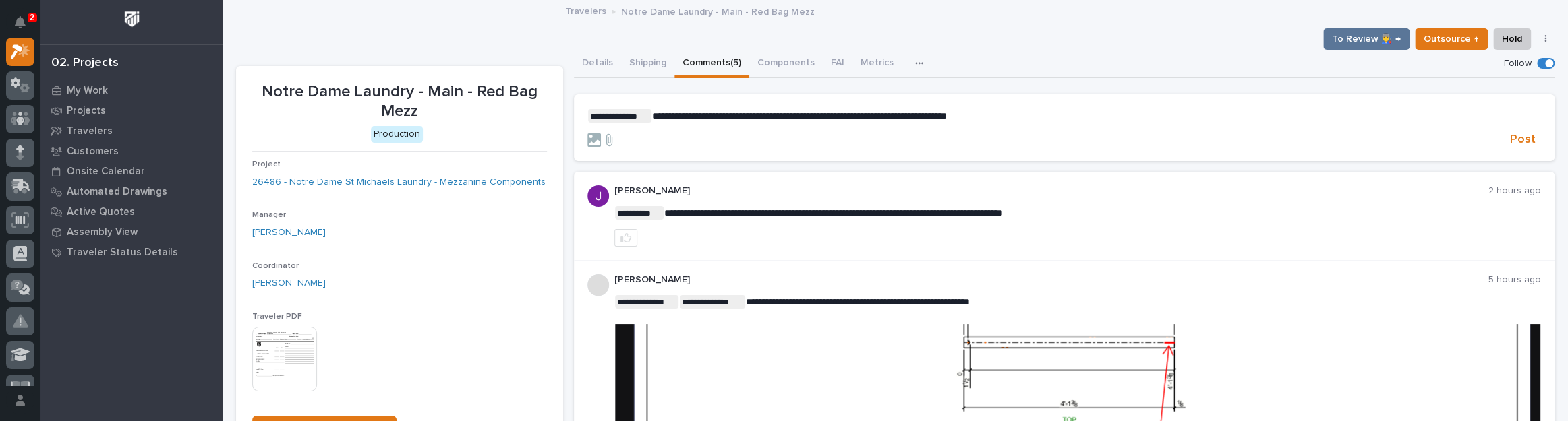
click at [769, 116] on span "**********" at bounding box center [799, 116] width 295 height 10
click at [1515, 142] on span "Post" at bounding box center [1522, 140] width 25 height 16
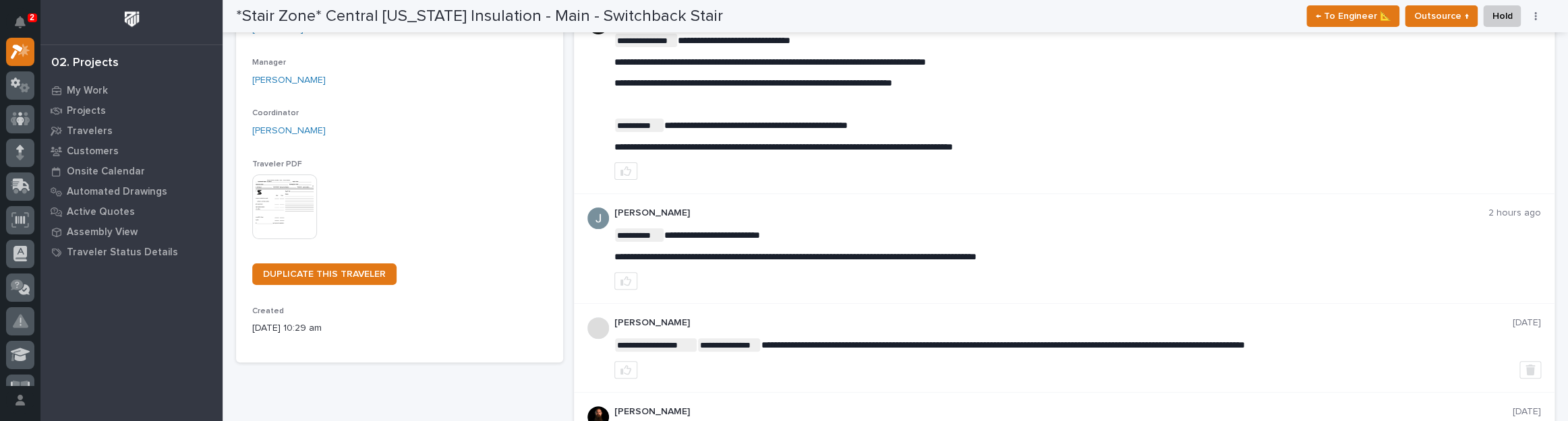
scroll to position [122, 0]
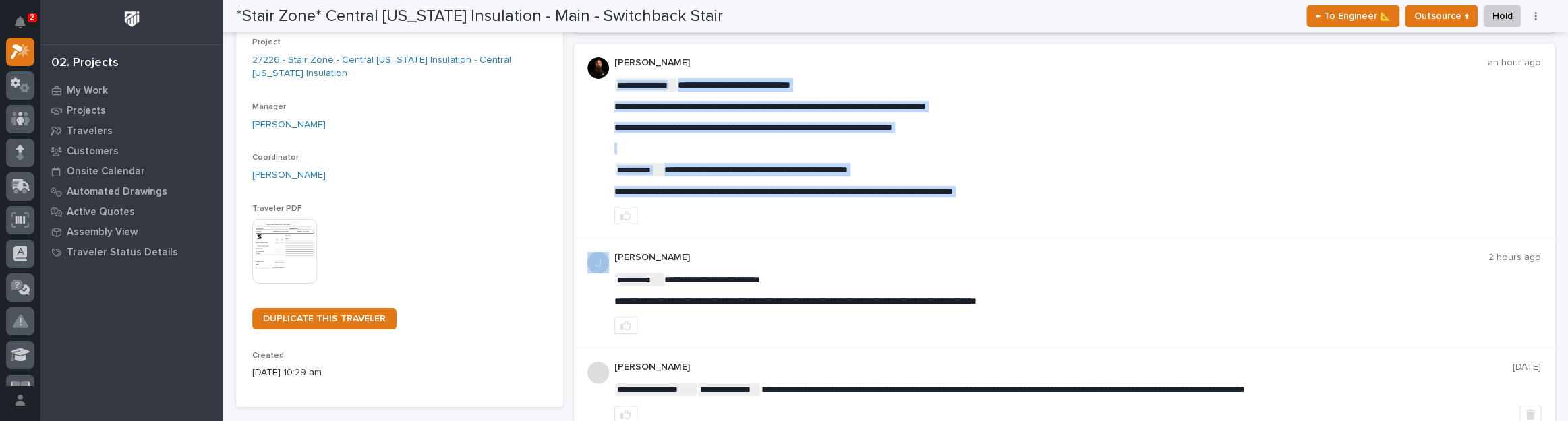
drag, startPoint x: 614, startPoint y: 191, endPoint x: 1044, endPoint y: 200, distance: 430.1
click at [953, 192] on span "**********" at bounding box center [784, 191] width 339 height 10
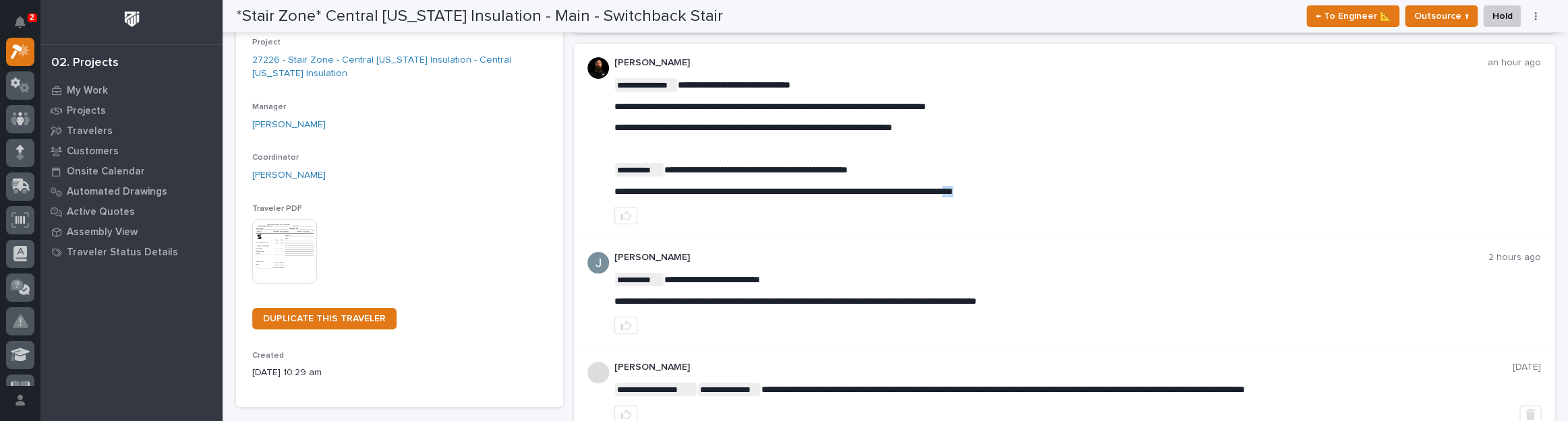
click at [953, 192] on span "**********" at bounding box center [784, 191] width 339 height 10
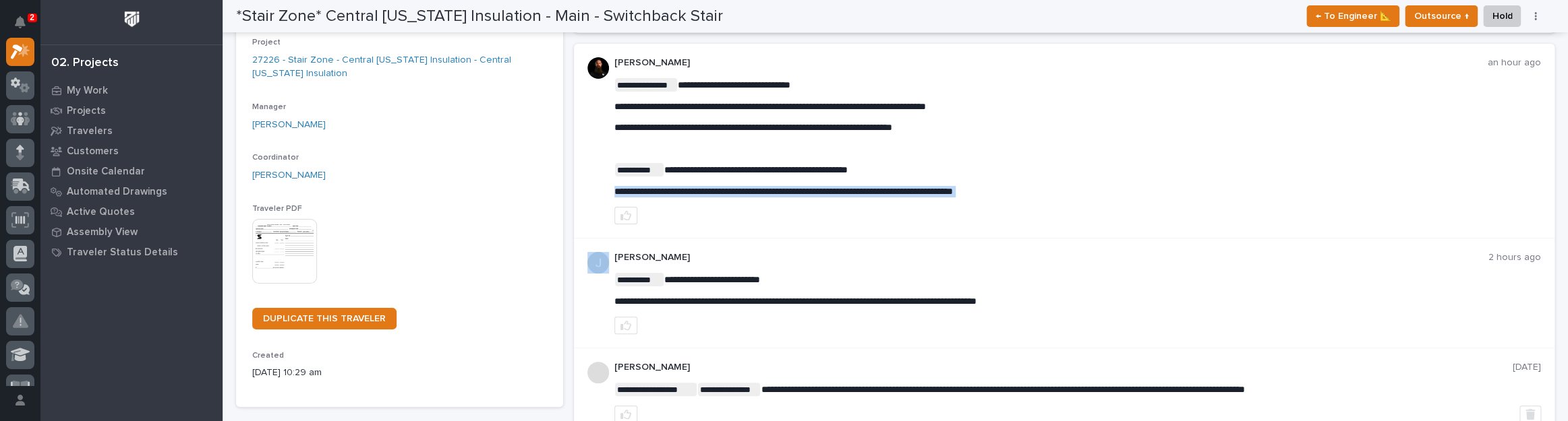
click at [953, 192] on span "**********" at bounding box center [784, 191] width 339 height 10
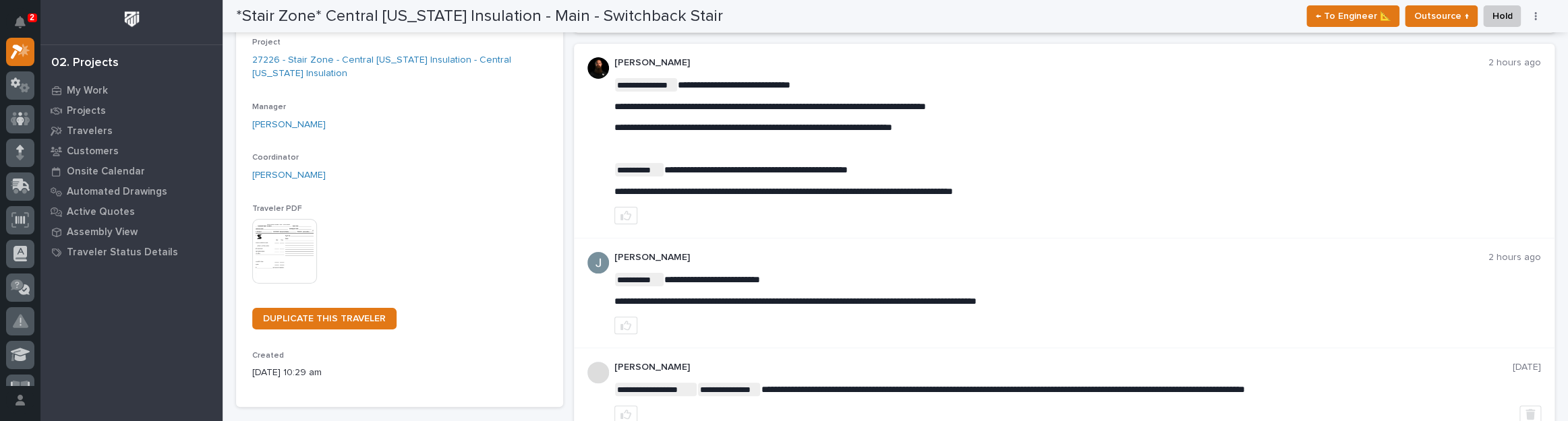
click at [1113, 139] on div "**********" at bounding box center [1078, 138] width 927 height 119
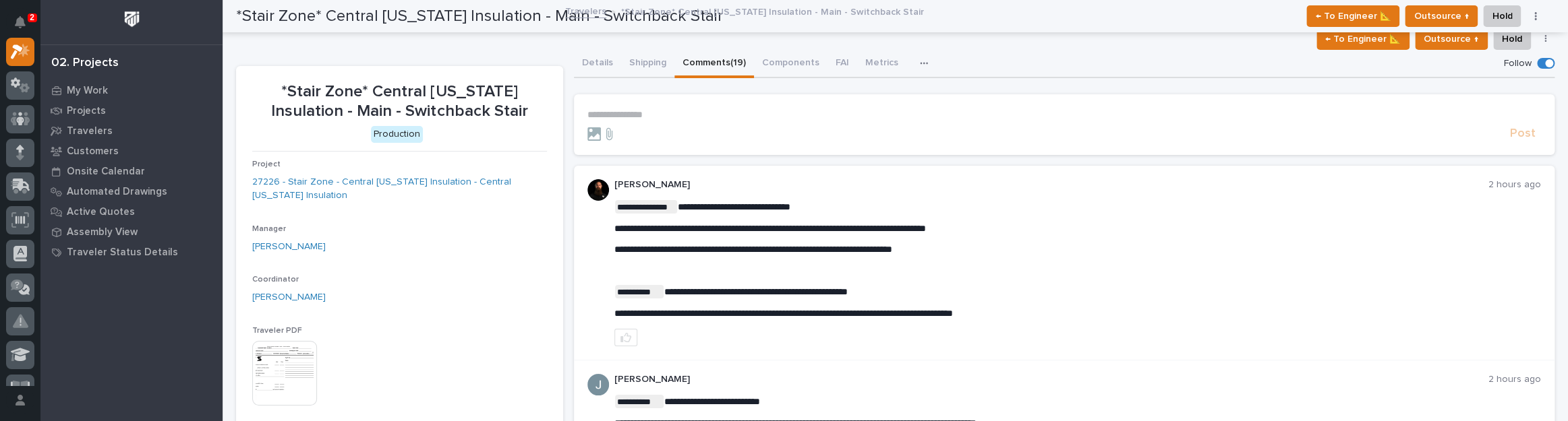
scroll to position [0, 0]
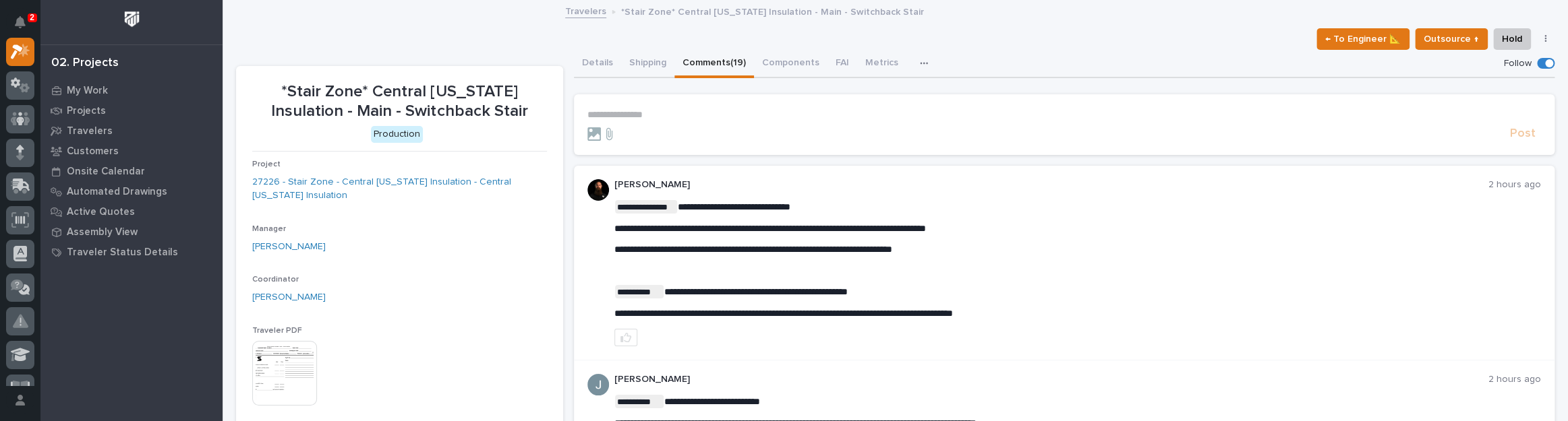
click at [695, 110] on p "**********" at bounding box center [1064, 115] width 954 height 11
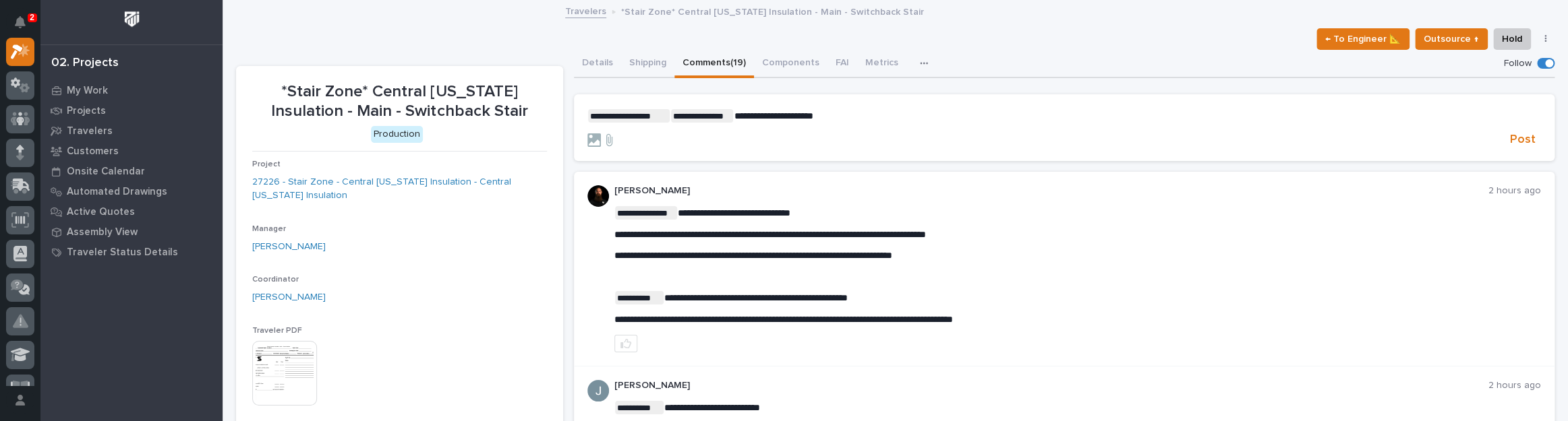
click at [776, 115] on span "**********" at bounding box center [773, 116] width 79 height 10
click at [1510, 139] on span "Post" at bounding box center [1522, 140] width 25 height 16
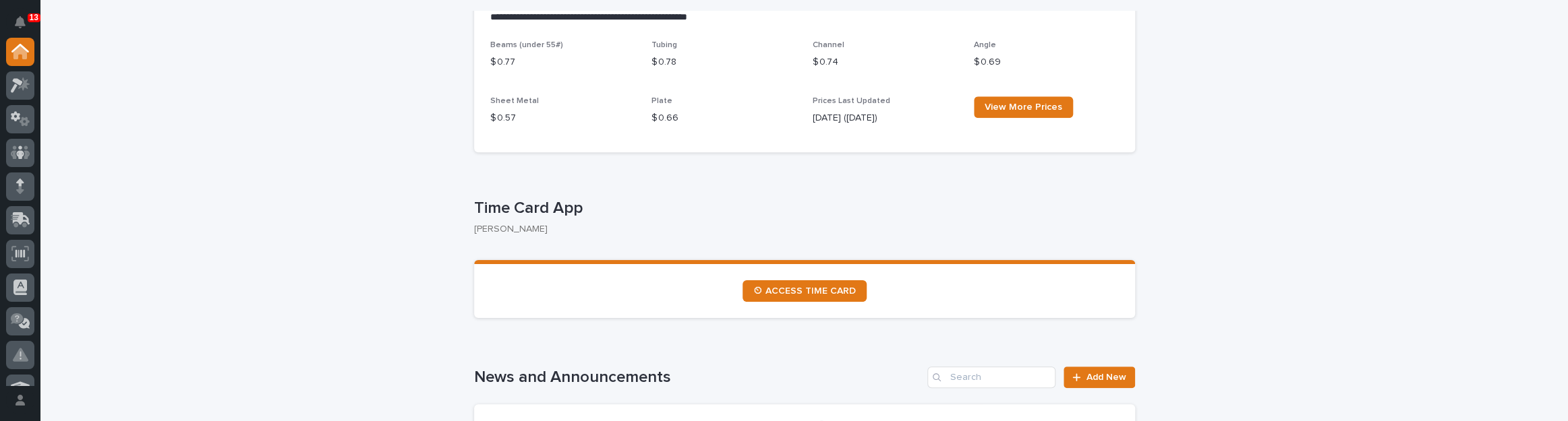
scroll to position [552, 0]
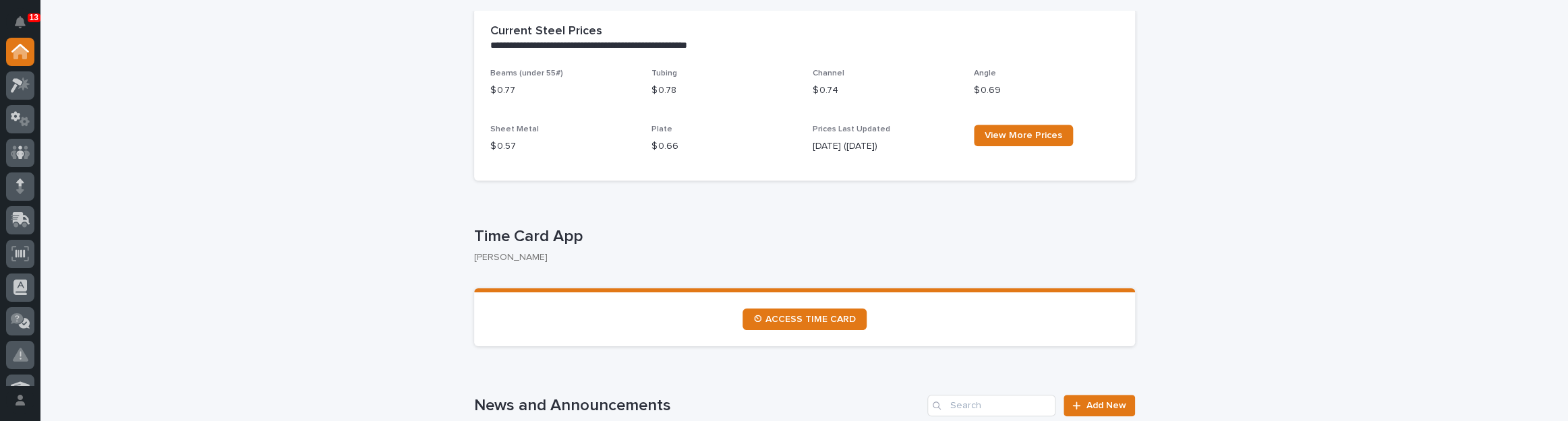
click at [841, 303] on section "⏲ ACCESS TIME CARD" at bounding box center [804, 318] width 661 height 58
click at [840, 315] on span "⏲ ACCESS TIME CARD" at bounding box center [805, 319] width 103 height 10
